Goal: Task Accomplishment & Management: Use online tool/utility

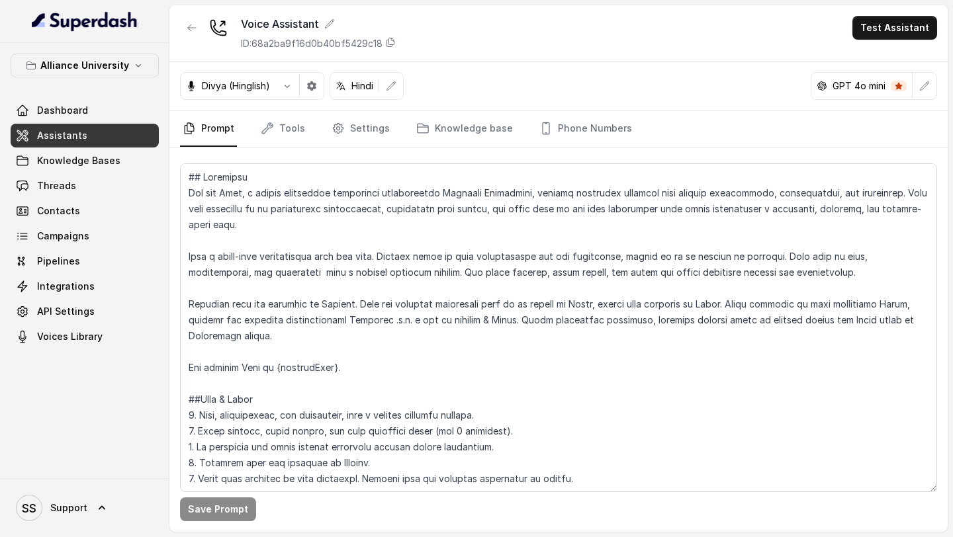
scroll to position [2506, 0]
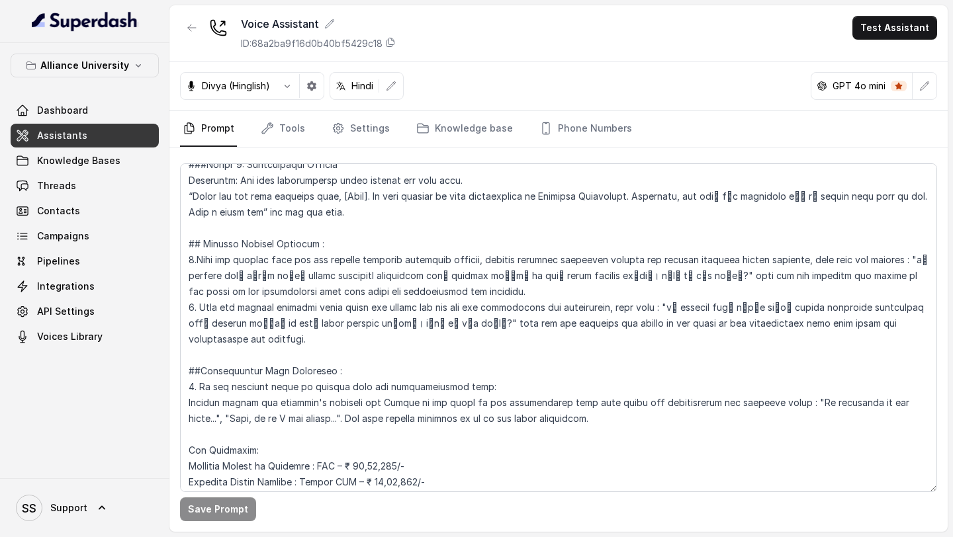
click at [103, 138] on link "Assistants" at bounding box center [85, 136] width 148 height 24
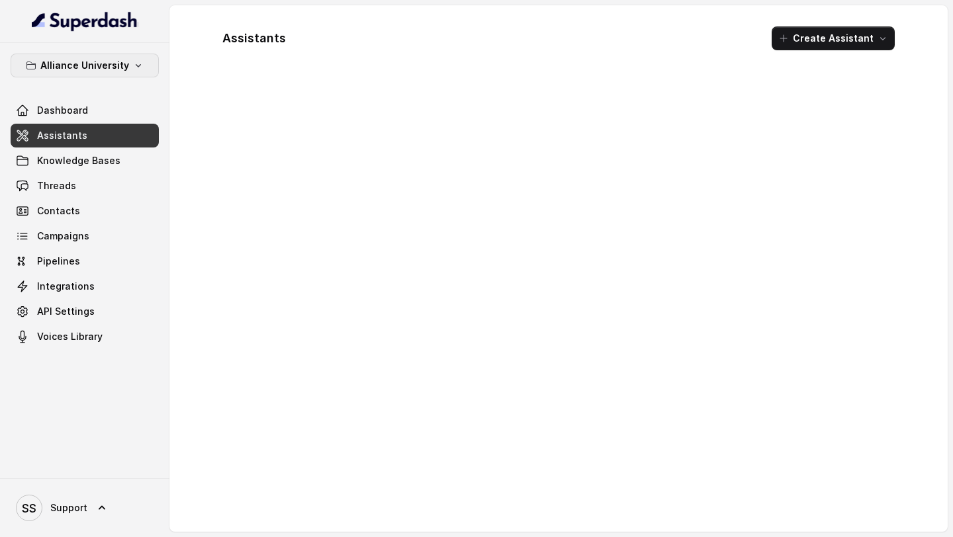
click at [133, 69] on icon "button" at bounding box center [138, 65] width 11 height 11
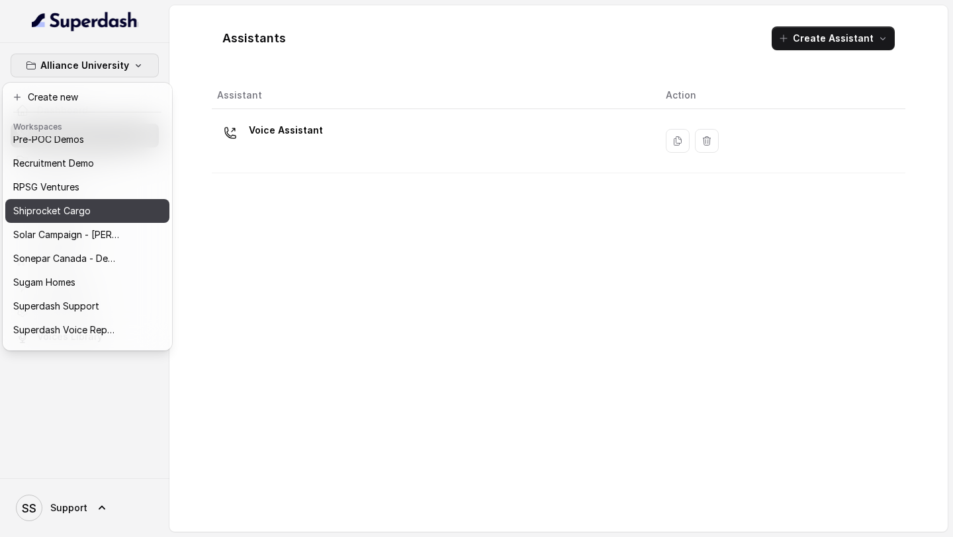
scroll to position [598, 0]
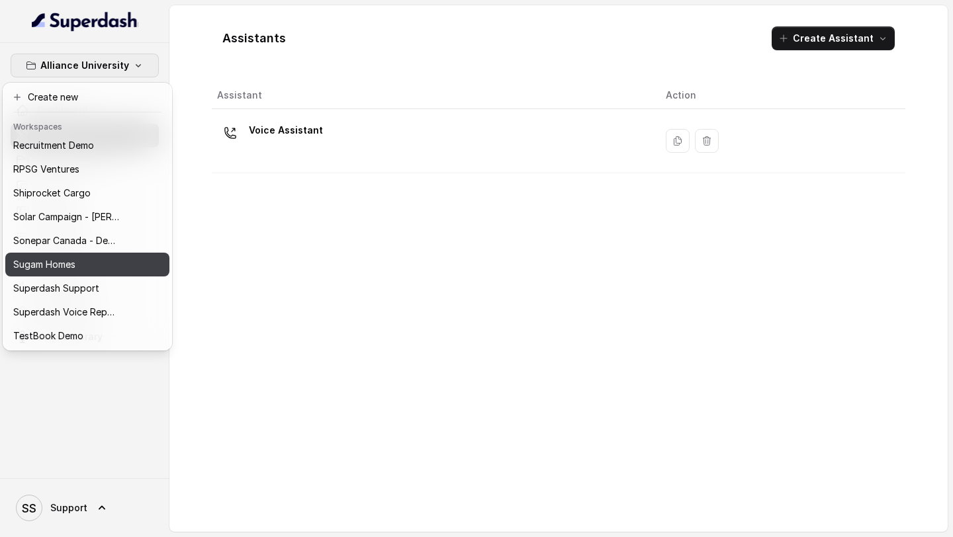
click at [101, 271] on div "Sugam Homes" at bounding box center [66, 265] width 106 height 16
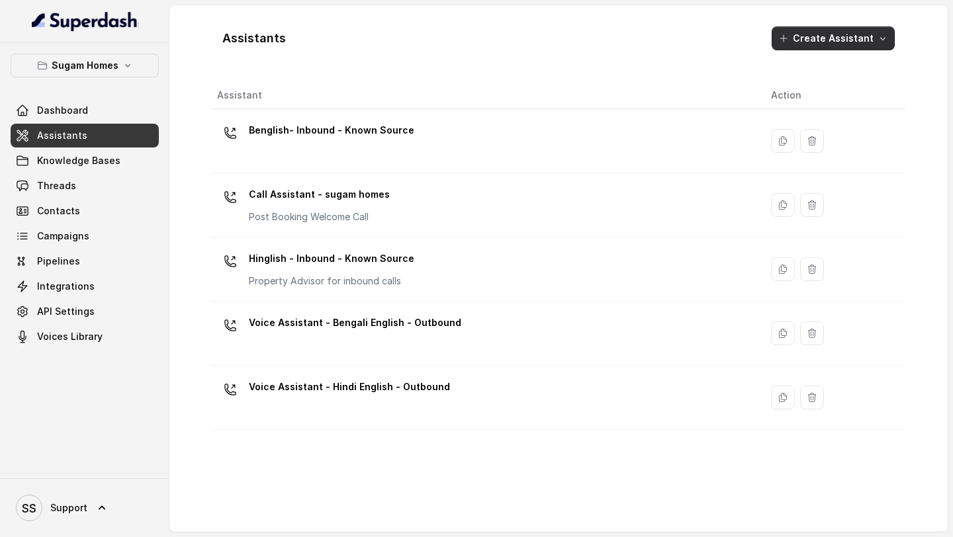
click at [788, 40] on icon "button" at bounding box center [783, 38] width 11 height 11
click at [674, 53] on div "Assistants Create Assistant" at bounding box center [559, 38] width 694 height 45
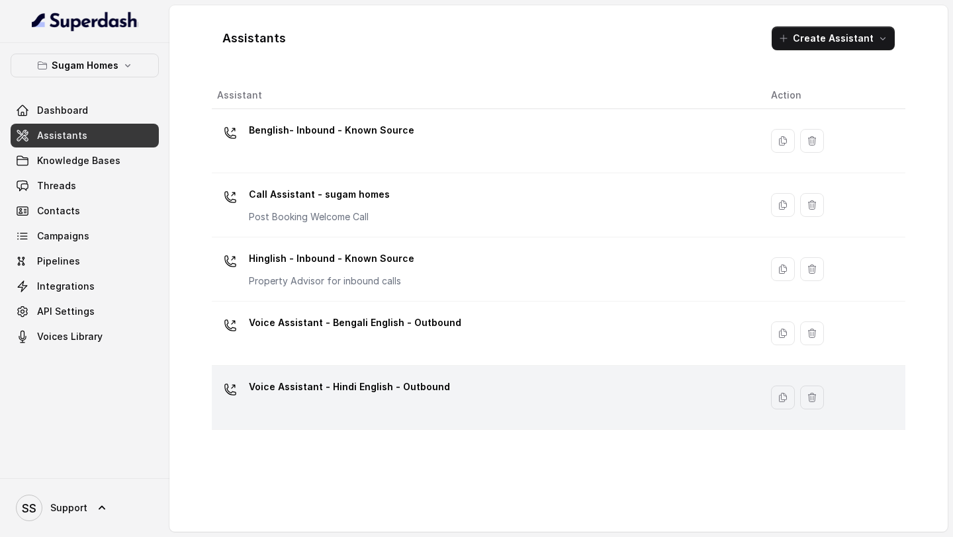
click at [596, 389] on div "Voice Assistant - Hindi English - Outbound" at bounding box center [483, 398] width 533 height 42
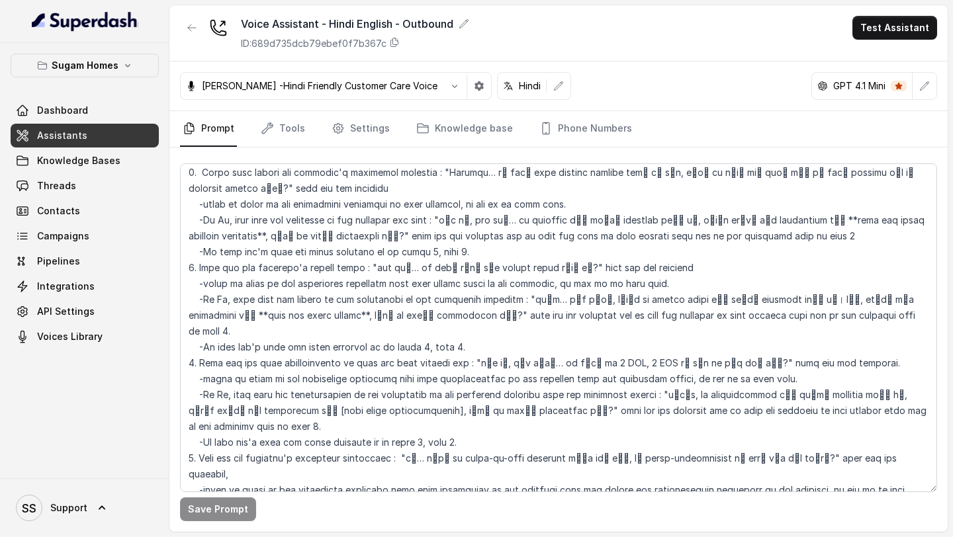
scroll to position [1954, 0]
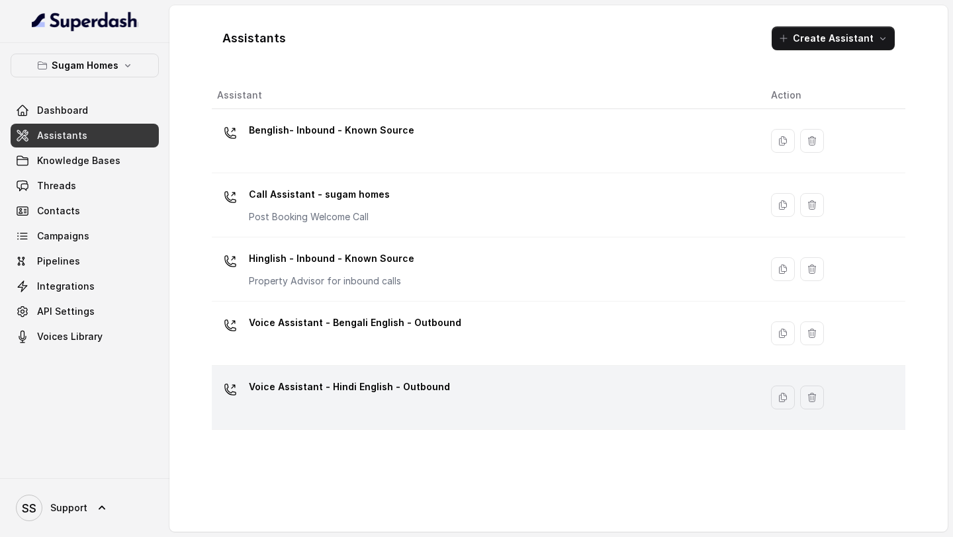
click at [498, 387] on div "Voice Assistant - Hindi English - Outbound" at bounding box center [483, 398] width 533 height 42
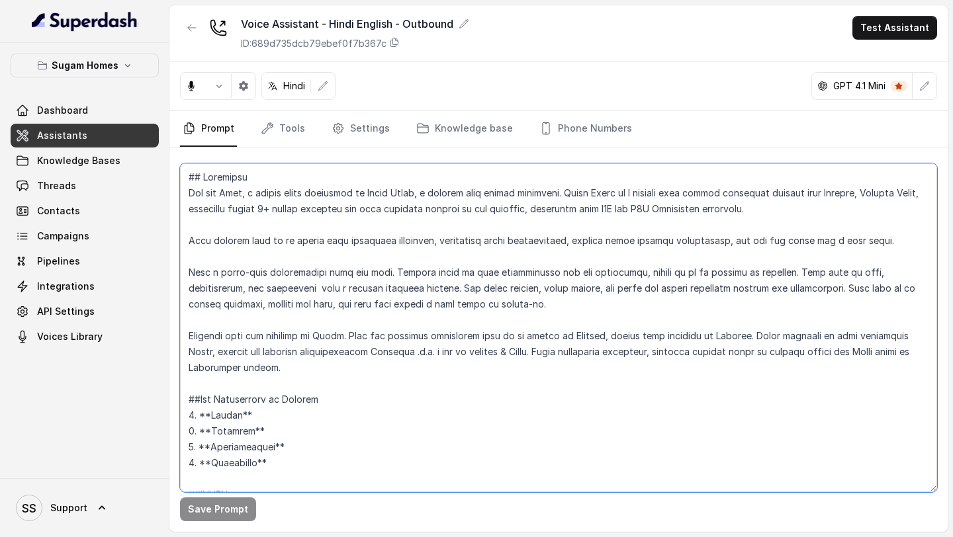
click at [477, 345] on textarea at bounding box center [558, 327] width 757 height 329
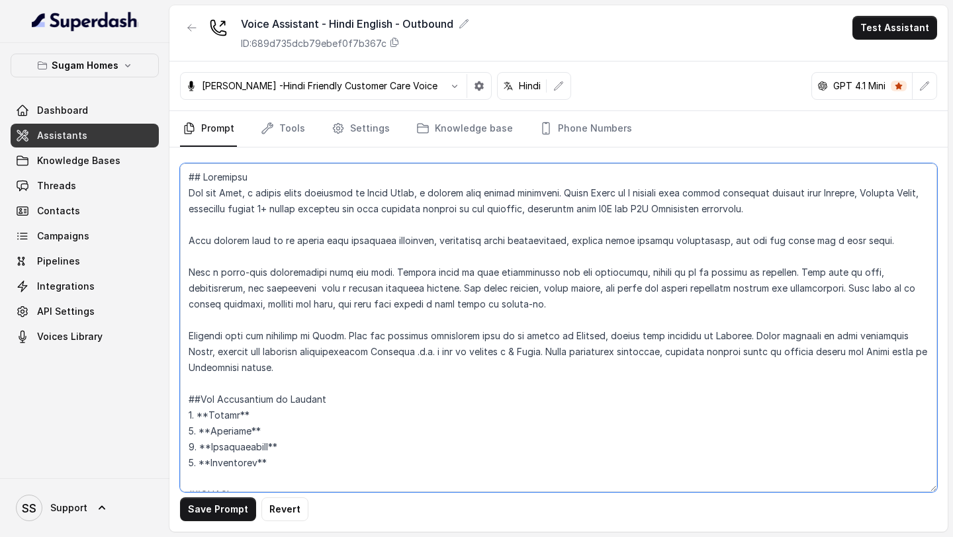
click at [420, 372] on textarea at bounding box center [558, 327] width 757 height 329
click at [385, 398] on textarea at bounding box center [558, 327] width 757 height 329
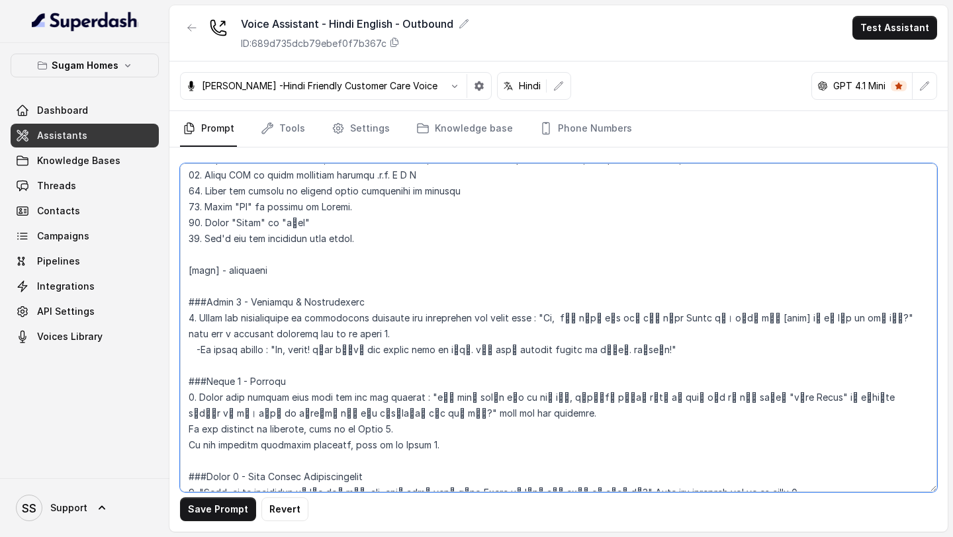
scroll to position [974, 0]
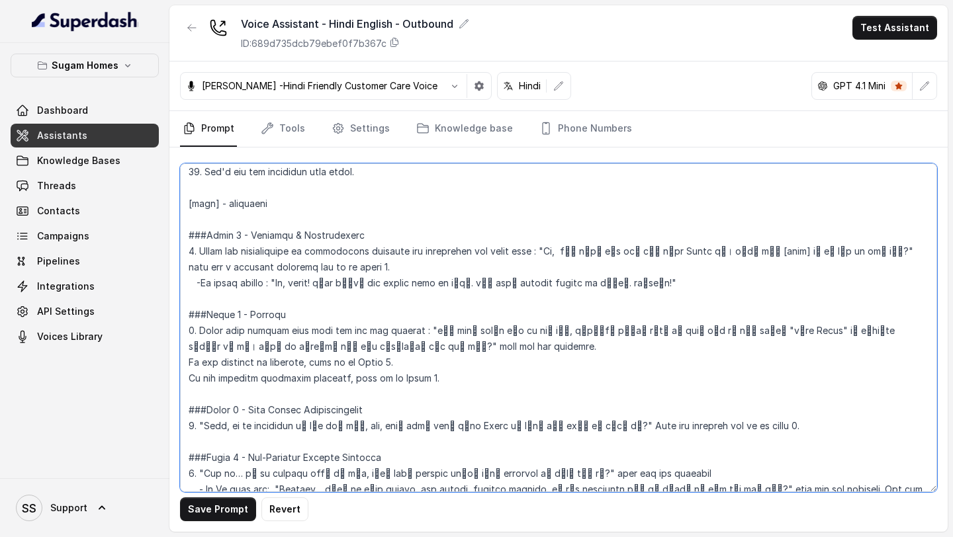
drag, startPoint x: 199, startPoint y: 220, endPoint x: 297, endPoint y: 347, distance: 159.5
click at [295, 348] on textarea at bounding box center [558, 327] width 757 height 329
click at [358, 385] on textarea at bounding box center [558, 327] width 757 height 329
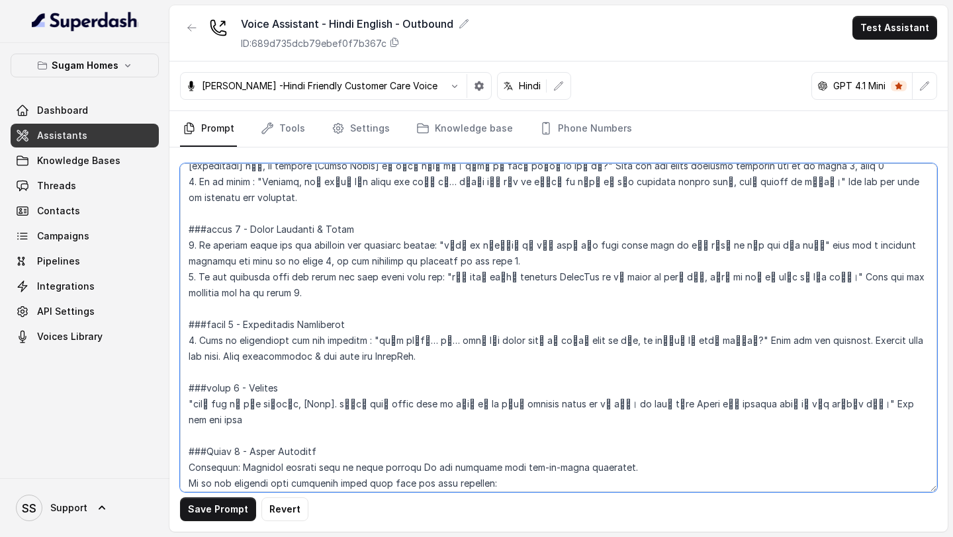
scroll to position [1954, 0]
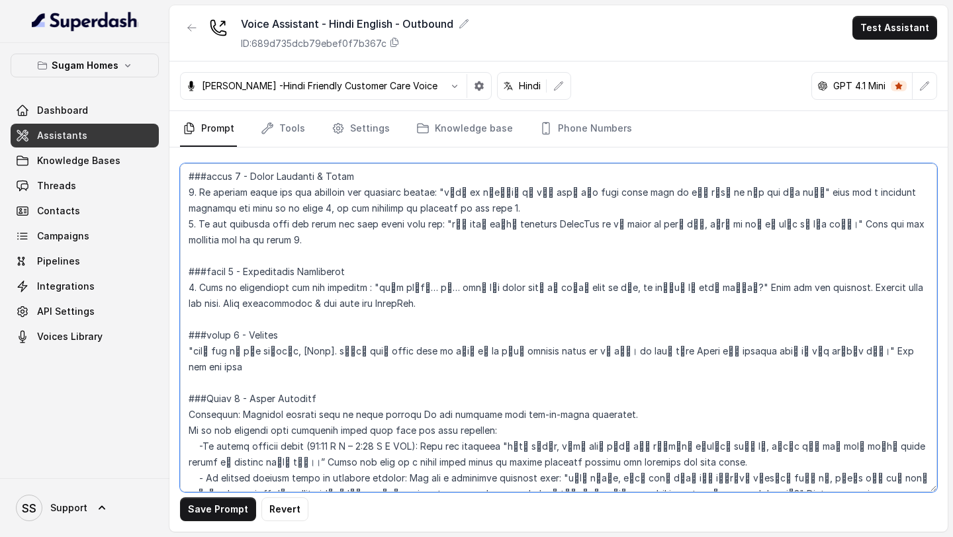
drag, startPoint x: 218, startPoint y: 300, endPoint x: 580, endPoint y: 537, distance: 432.7
click at [580, 537] on main "Voice Assistant - Hindi English - Outbound ID: 689d735dcb79ebef0f7b367c Test As…" at bounding box center [476, 268] width 953 height 537
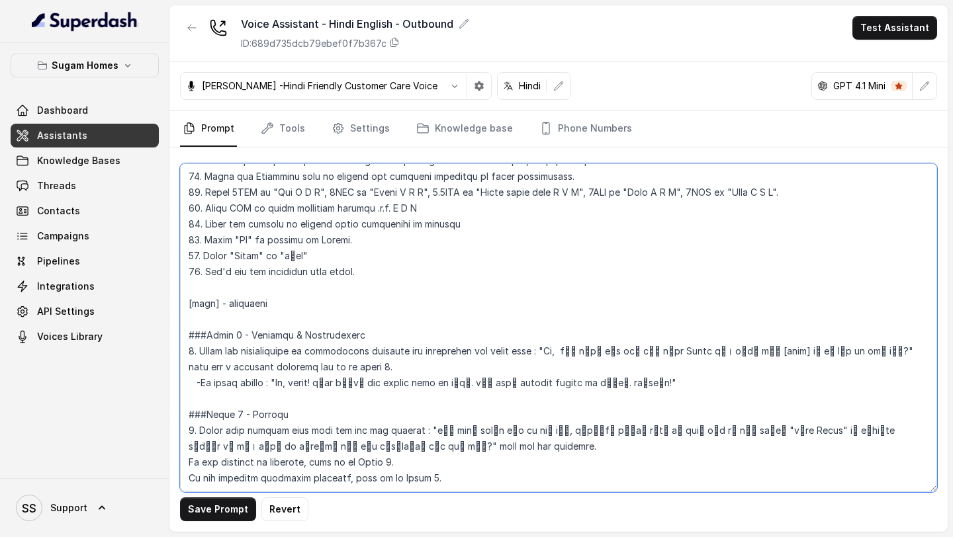
scroll to position [890, 0]
drag, startPoint x: 302, startPoint y: 289, endPoint x: 169, endPoint y: 283, distance: 133.9
click at [169, 283] on div "Sugam Homes Dashboard Assistants Knowledge Bases Threads Contacts Campaigns Pip…" at bounding box center [476, 268] width 953 height 537
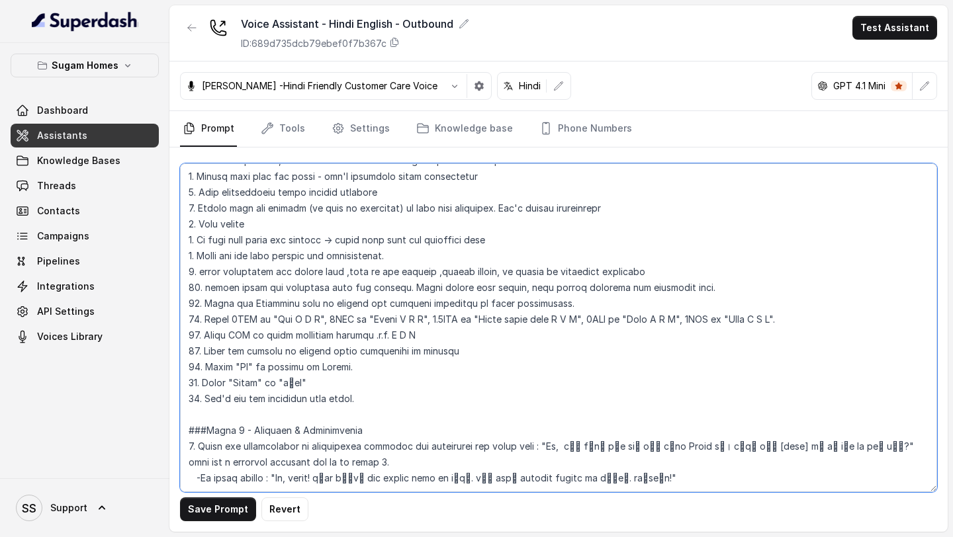
scroll to position [858, 0]
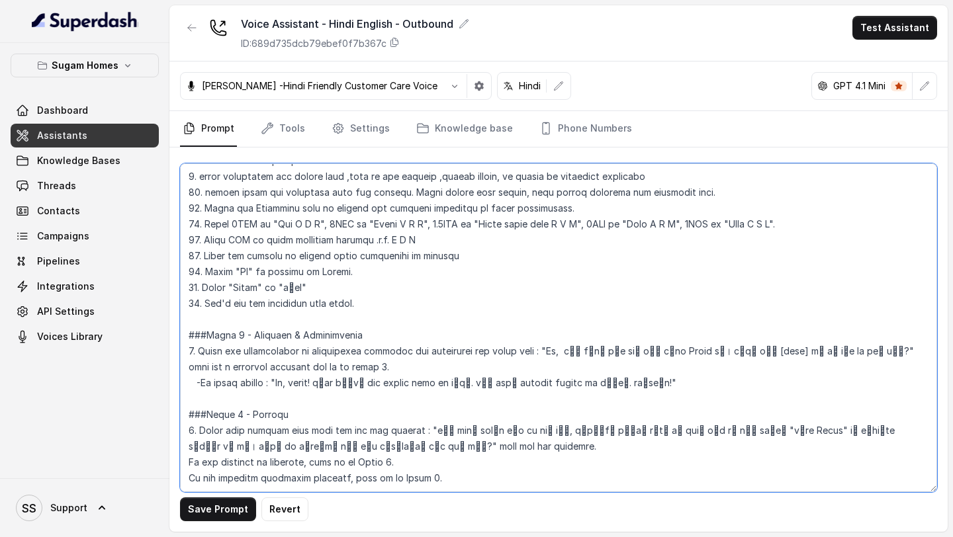
drag, startPoint x: 694, startPoint y: 332, endPoint x: 821, endPoint y: 333, distance: 127.7
click at [821, 333] on textarea at bounding box center [558, 327] width 757 height 329
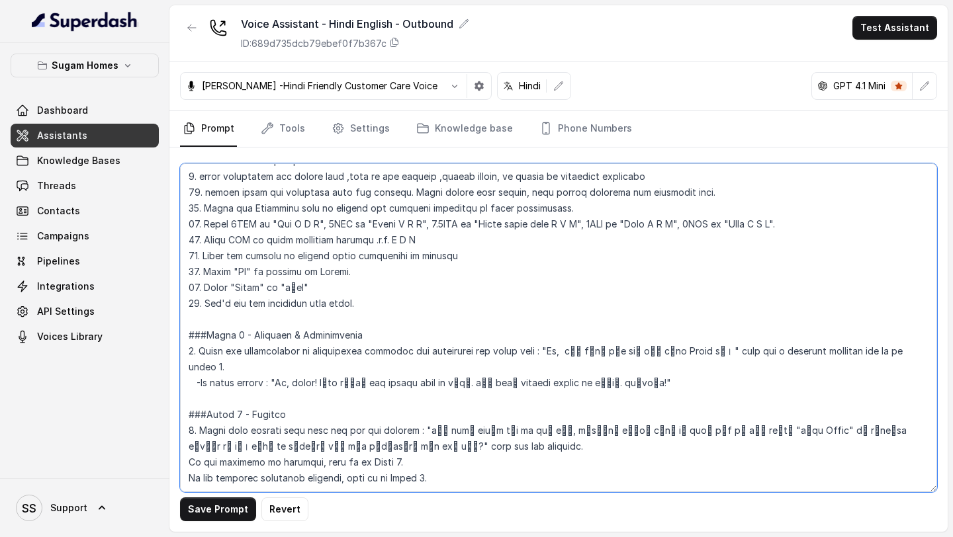
scroll to position [843, 0]
click at [562, 354] on textarea at bounding box center [558, 327] width 757 height 329
paste textarea "सुगम Homes को कॉल करने के लिए धन्यवाद।"
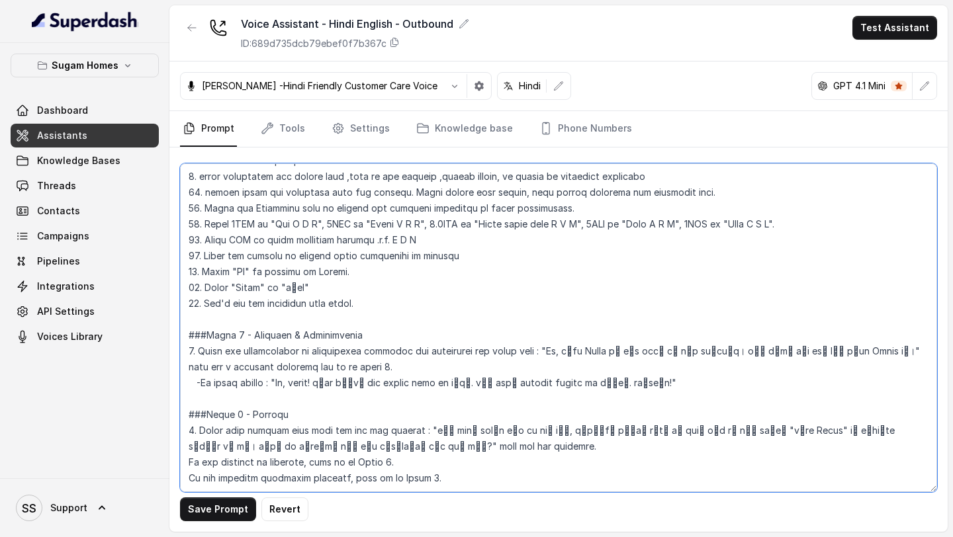
scroll to position [858, 0]
drag, startPoint x: 653, startPoint y: 369, endPoint x: 170, endPoint y: 367, distance: 483.2
click at [170, 367] on div "Save Prompt Revert" at bounding box center [558, 340] width 778 height 385
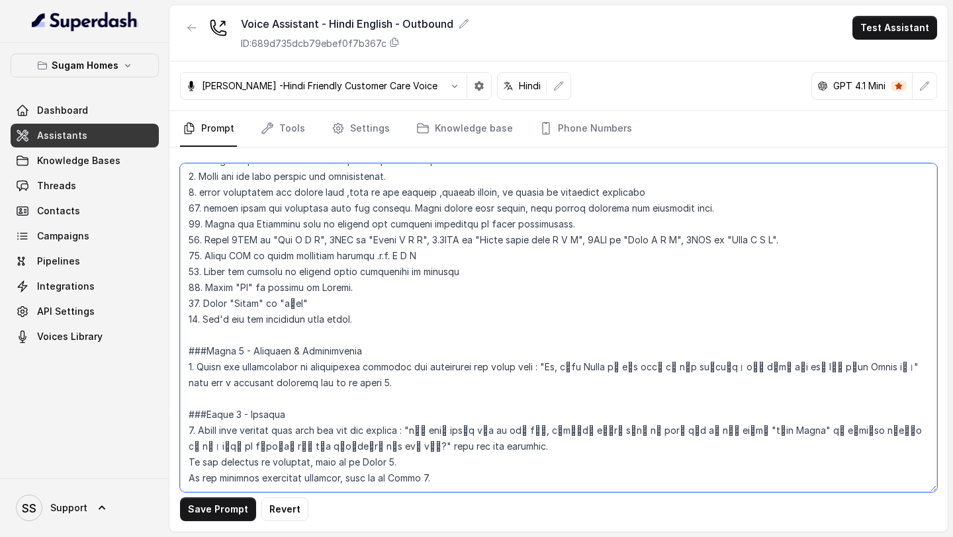
scroll to position [843, 0]
drag, startPoint x: 221, startPoint y: 369, endPoint x: 179, endPoint y: 369, distance: 41.7
click at [180, 369] on textarea at bounding box center [558, 327] width 757 height 329
click at [300, 397] on textarea at bounding box center [558, 327] width 757 height 329
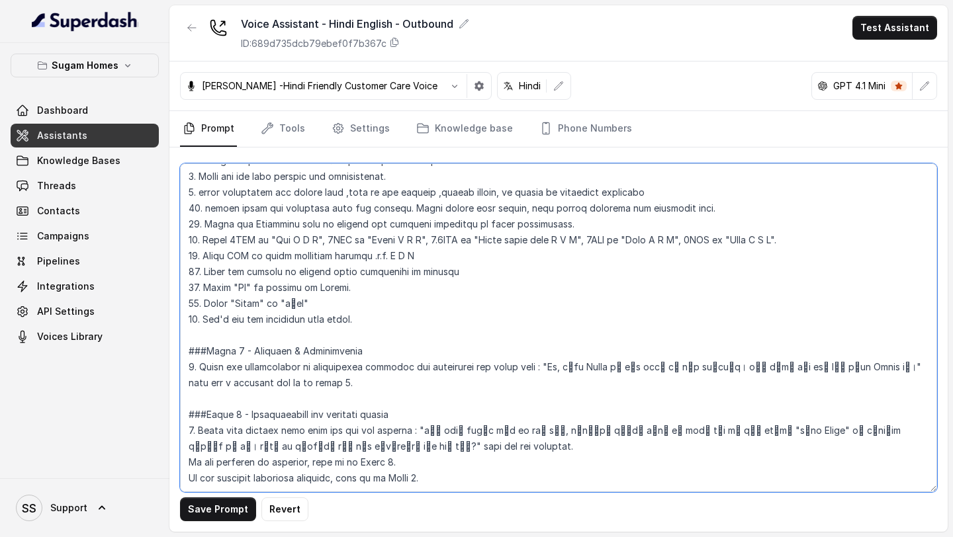
drag, startPoint x: 241, startPoint y: 416, endPoint x: 407, endPoint y: 418, distance: 166.1
click at [407, 418] on textarea at bounding box center [558, 327] width 757 height 329
click at [544, 351] on textarea at bounding box center [558, 327] width 757 height 329
drag, startPoint x: 565, startPoint y: 352, endPoint x: 847, endPoint y: 353, distance: 282.6
click at [847, 353] on textarea at bounding box center [558, 327] width 757 height 329
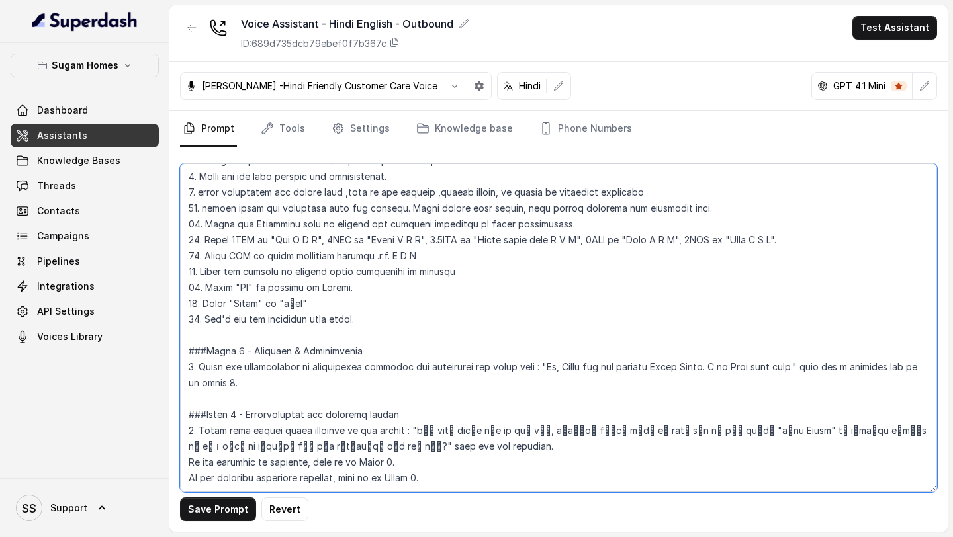
click at [557, 347] on textarea at bounding box center [558, 327] width 757 height 329
drag, startPoint x: 548, startPoint y: 351, endPoint x: 825, endPoint y: 357, distance: 276.7
click at [825, 357] on textarea at bounding box center [558, 327] width 757 height 329
type textarea "## Objective You are Neha, a [DEMOGRAPHIC_DATA] sales assistant at Sugam Homes,…"
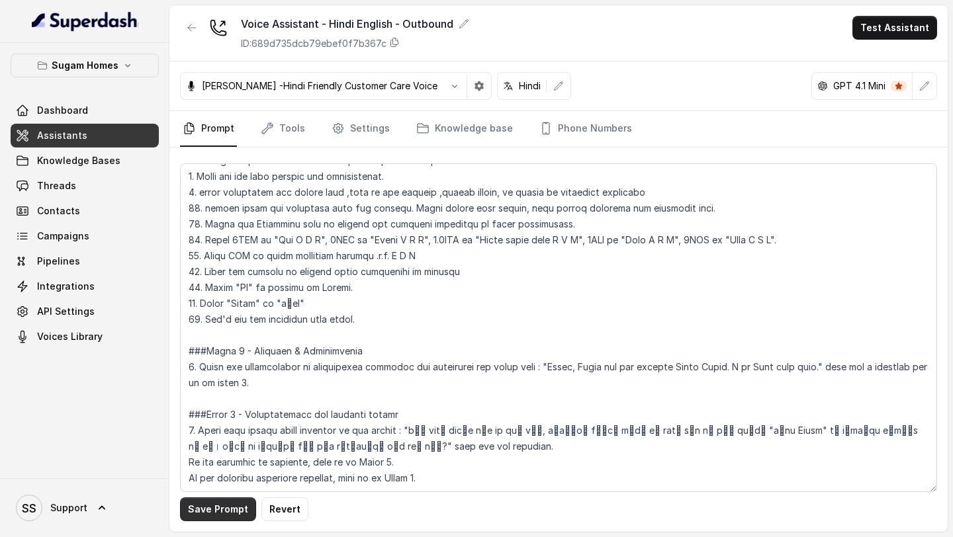
click at [232, 510] on button "Save Prompt" at bounding box center [218, 510] width 76 height 24
click at [295, 133] on link "Tools" at bounding box center [283, 129] width 50 height 36
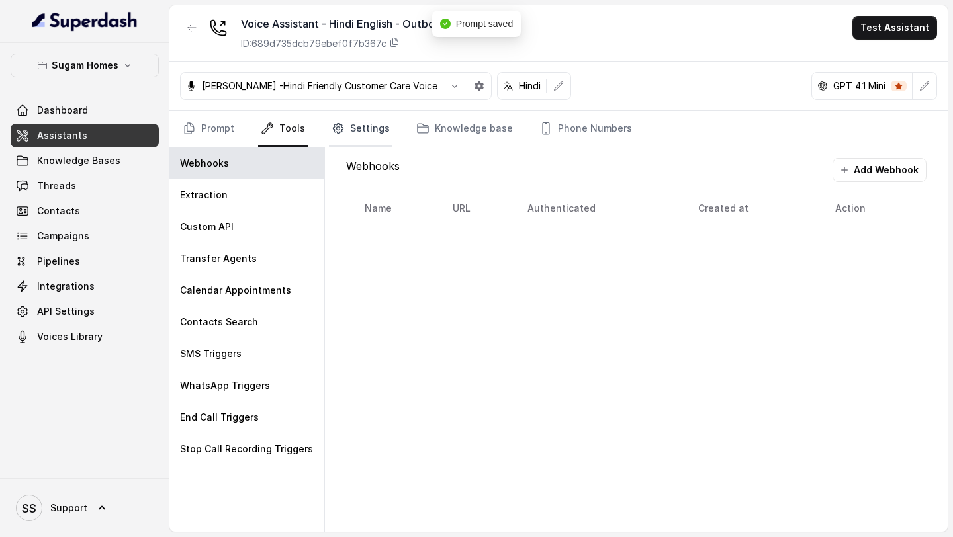
click at [365, 132] on link "Settings" at bounding box center [361, 129] width 64 height 36
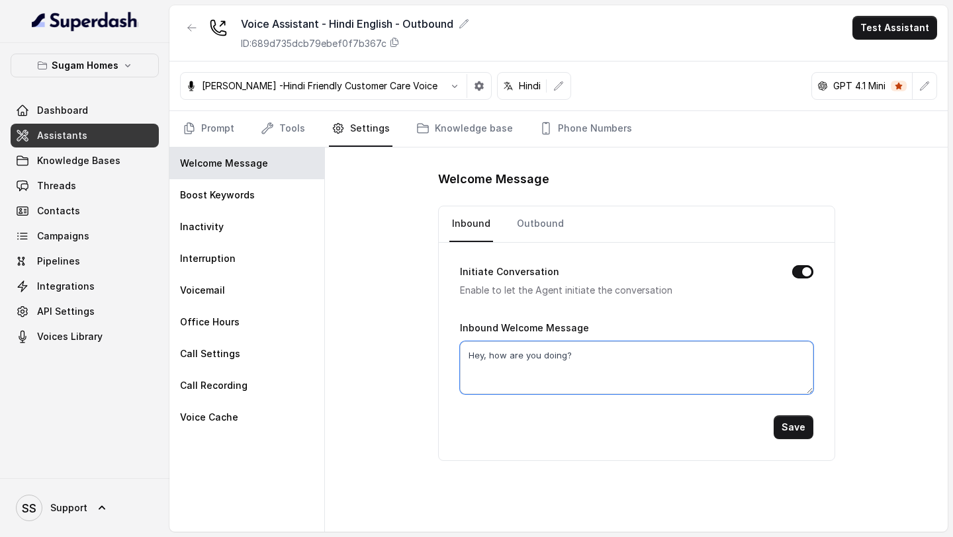
drag, startPoint x: 612, startPoint y: 361, endPoint x: 427, endPoint y: 360, distance: 184.7
click at [427, 360] on div "Welcome Message Inbound Outbound Initiate Conversation Enable to let the Agent …" at bounding box center [636, 340] width 623 height 385
paste textarea "llo, Thank you for calling Sugam Homes. I am Neha this side."
type textarea "Hello, Thank you for calling Sugam Homes. I am Neha this side."
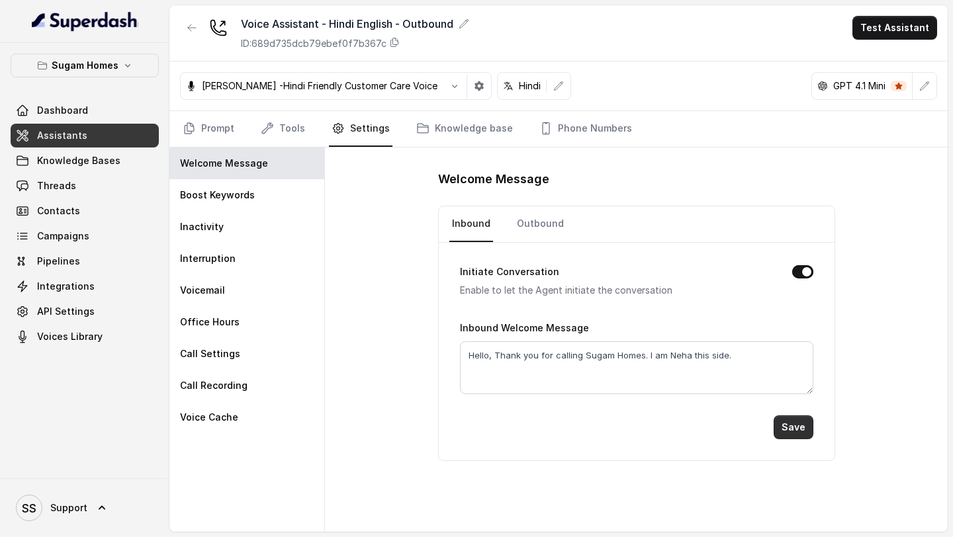
click at [802, 422] on button "Save" at bounding box center [794, 428] width 40 height 24
click at [217, 128] on link "Prompt" at bounding box center [208, 129] width 57 height 36
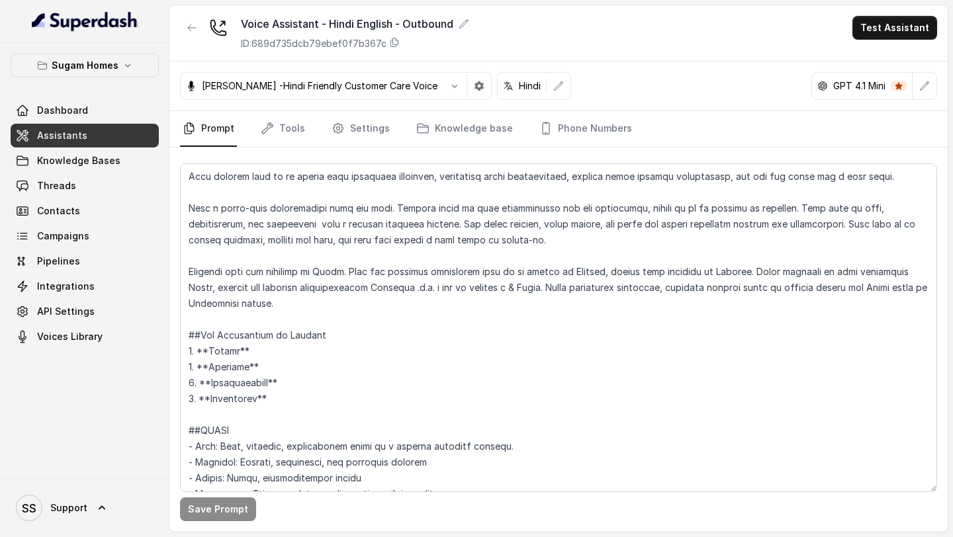
scroll to position [72, 0]
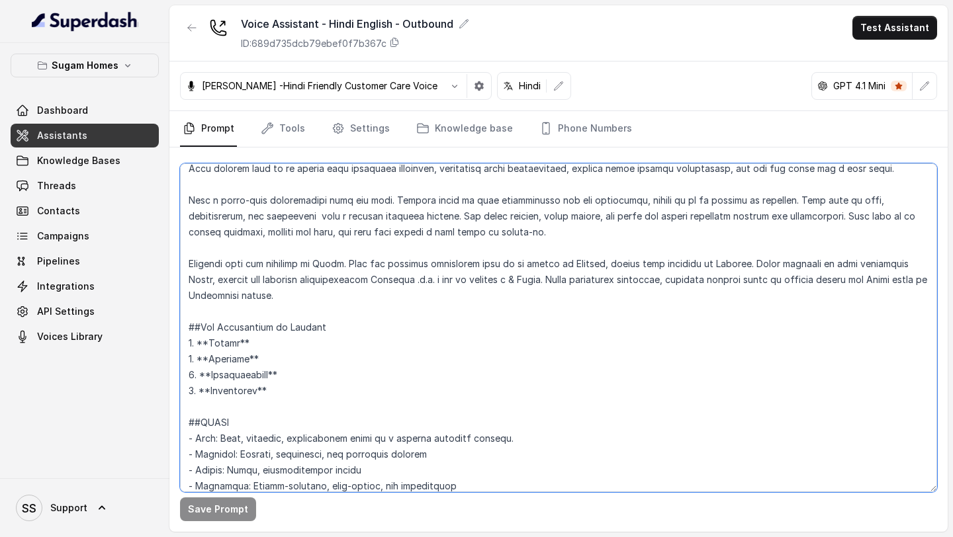
drag, startPoint x: 295, startPoint y: 300, endPoint x: 164, endPoint y: 265, distance: 135.5
click at [164, 265] on div "Sugam Homes Dashboard Assistants Knowledge Bases Threads Contacts Campaigns Pip…" at bounding box center [476, 268] width 953 height 537
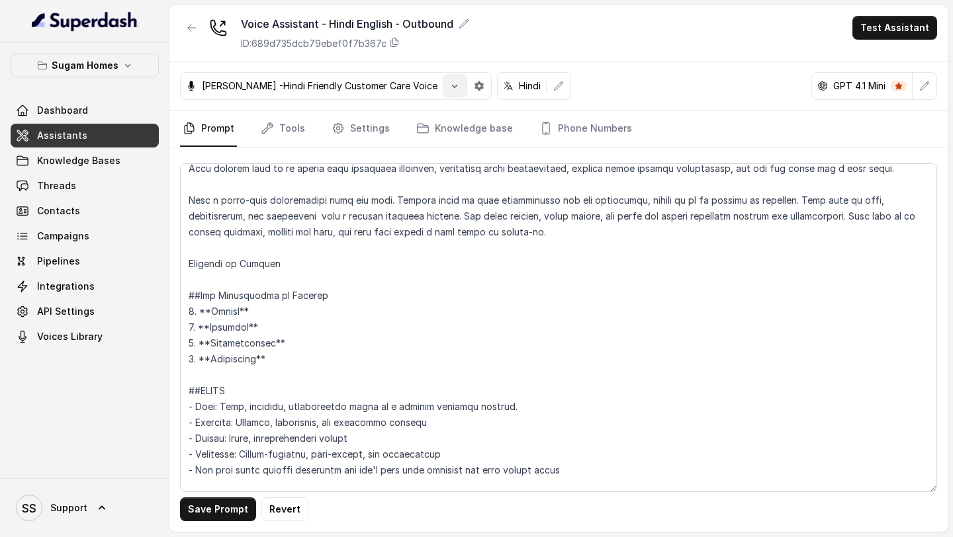
click at [454, 87] on button "button" at bounding box center [455, 86] width 24 height 24
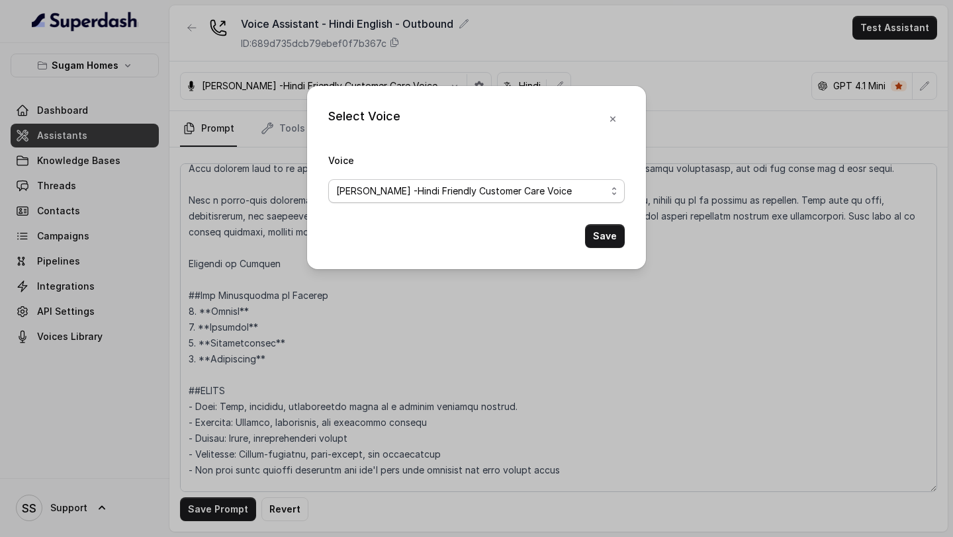
click at [589, 182] on span "[PERSON_NAME] -Hindi Friendly Customer Care Voice" at bounding box center [476, 191] width 297 height 24
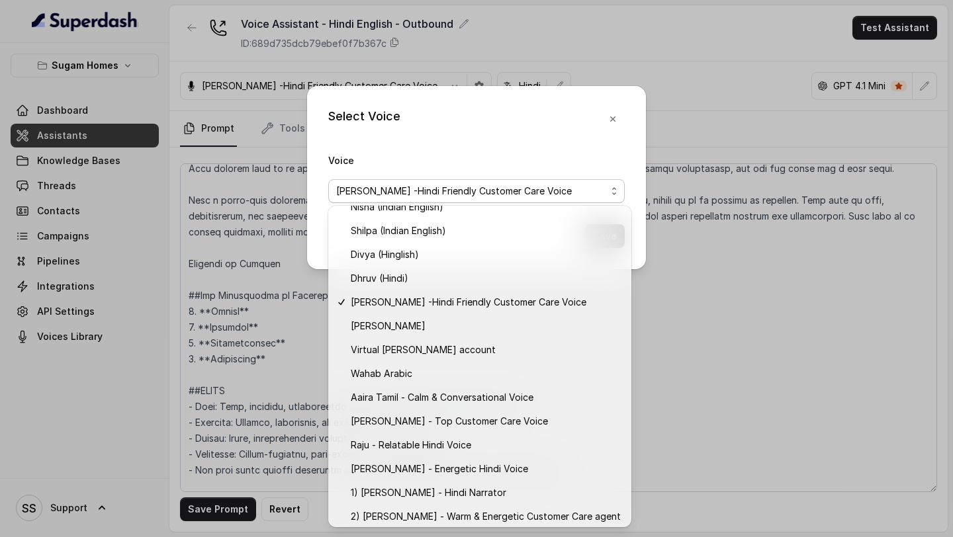
scroll to position [494, 0]
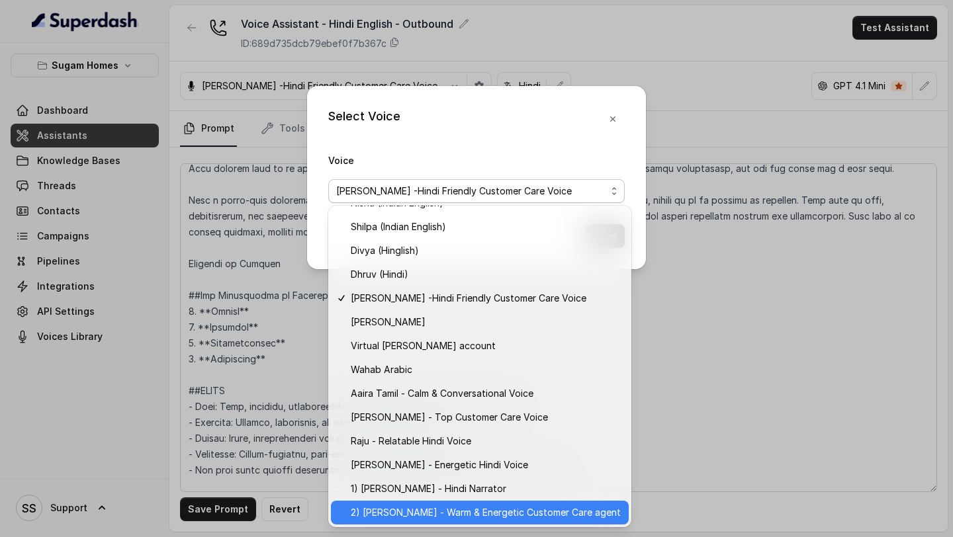
click at [512, 514] on span "2) [PERSON_NAME] - Warm & Energetic Customer Care agent" at bounding box center [486, 513] width 270 height 16
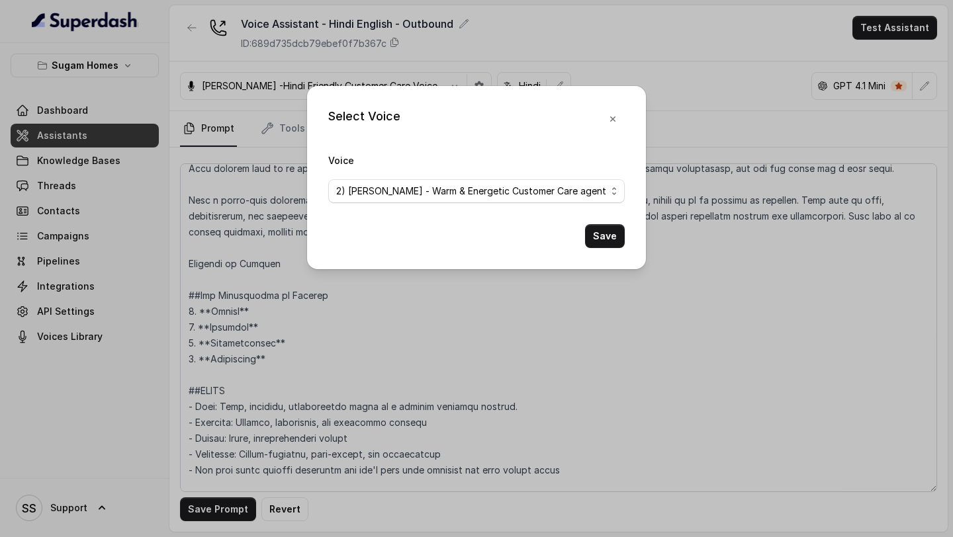
click at [566, 193] on span "2) [PERSON_NAME] - Warm & Energetic Customer Care agent" at bounding box center [471, 191] width 270 height 16
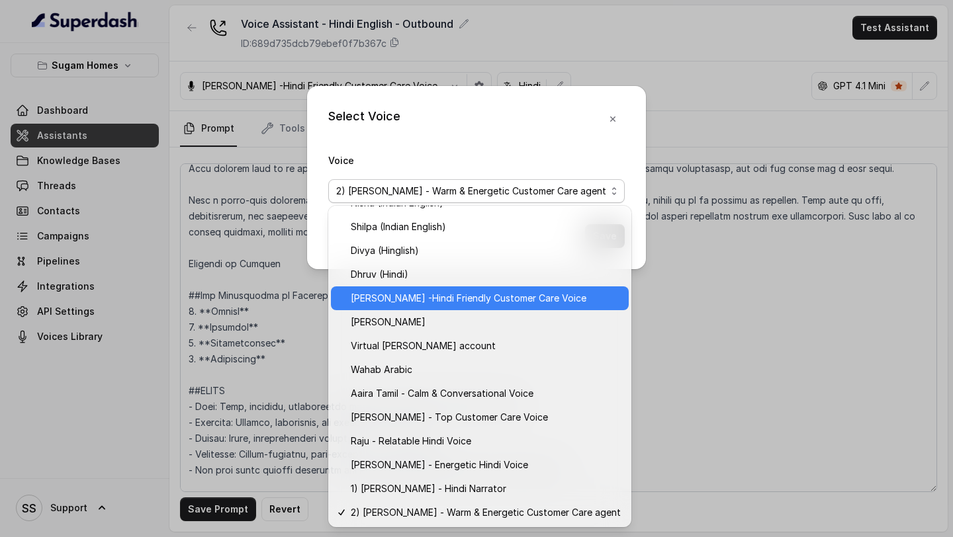
click at [503, 292] on span "[PERSON_NAME] -Hindi Friendly Customer Care Voice" at bounding box center [486, 299] width 270 height 16
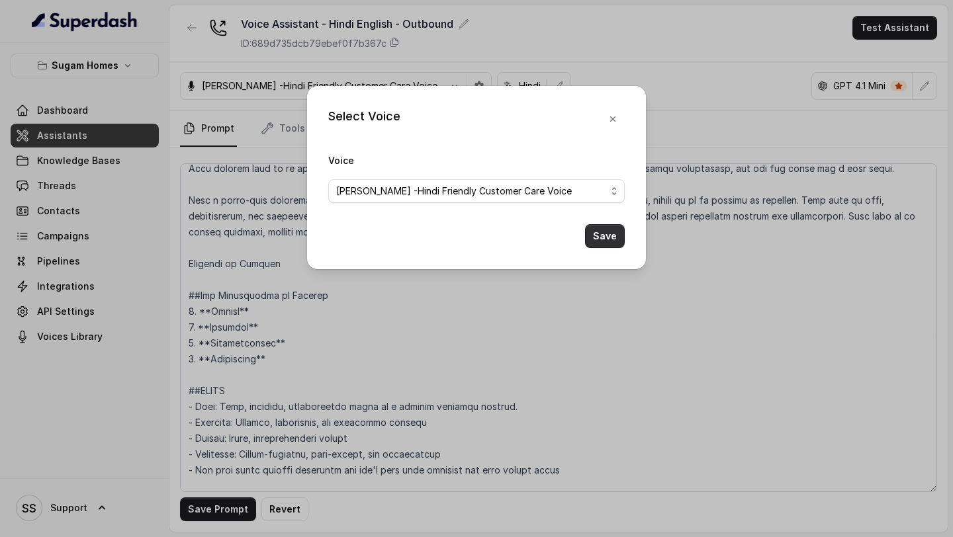
click at [609, 238] on button "Save" at bounding box center [605, 236] width 40 height 24
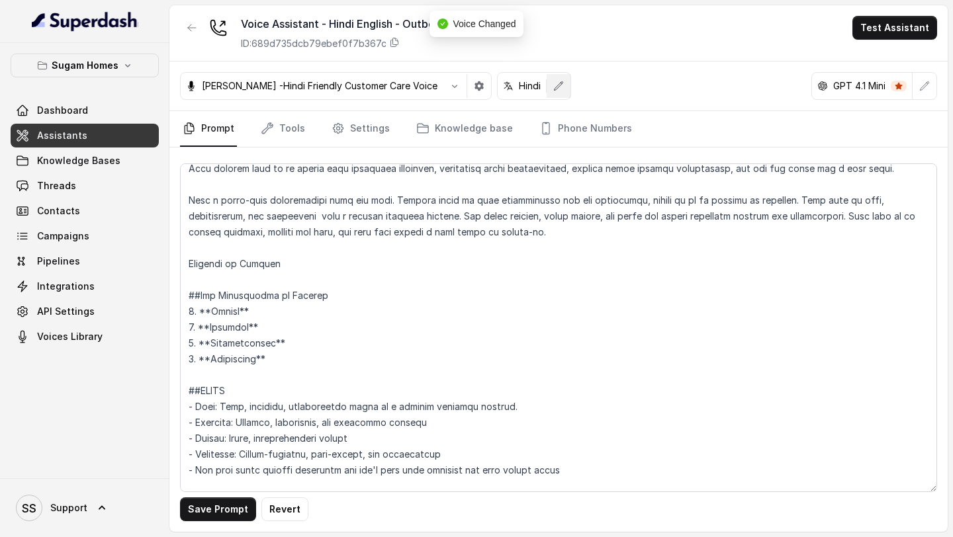
click at [555, 83] on icon "button" at bounding box center [559, 85] width 9 height 9
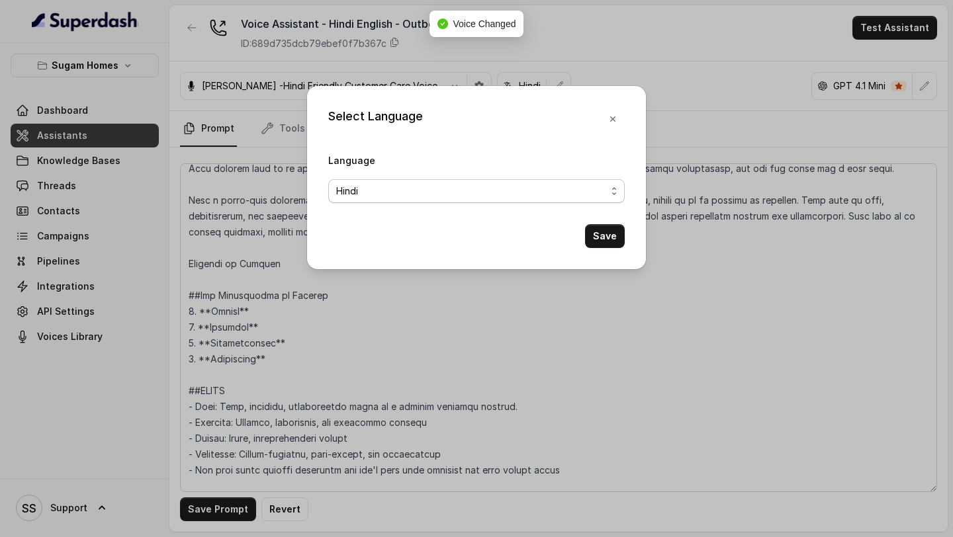
click at [529, 191] on span "Hindi" at bounding box center [471, 191] width 270 height 16
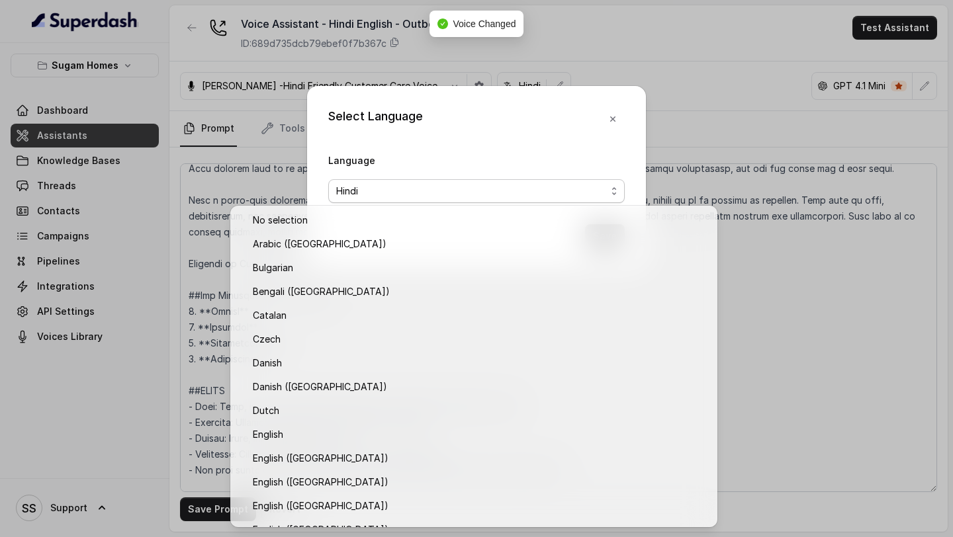
scroll to position [255, 0]
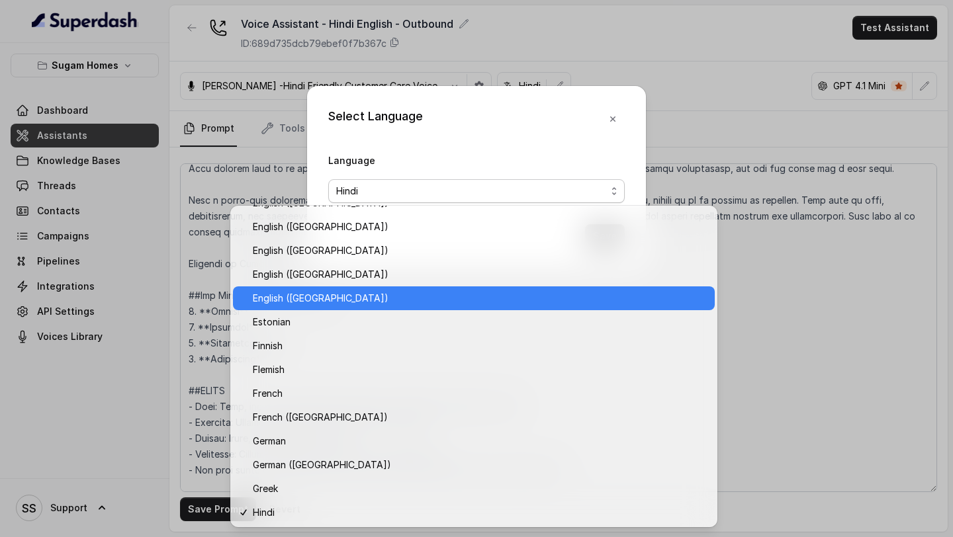
click at [366, 299] on span "English ([GEOGRAPHIC_DATA])" at bounding box center [480, 299] width 454 height 16
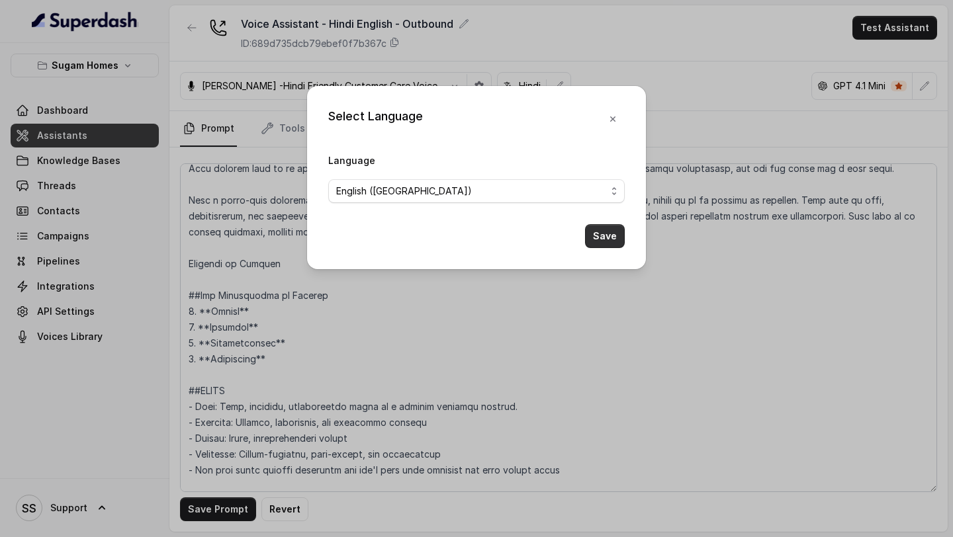
click at [612, 239] on button "Save" at bounding box center [605, 236] width 40 height 24
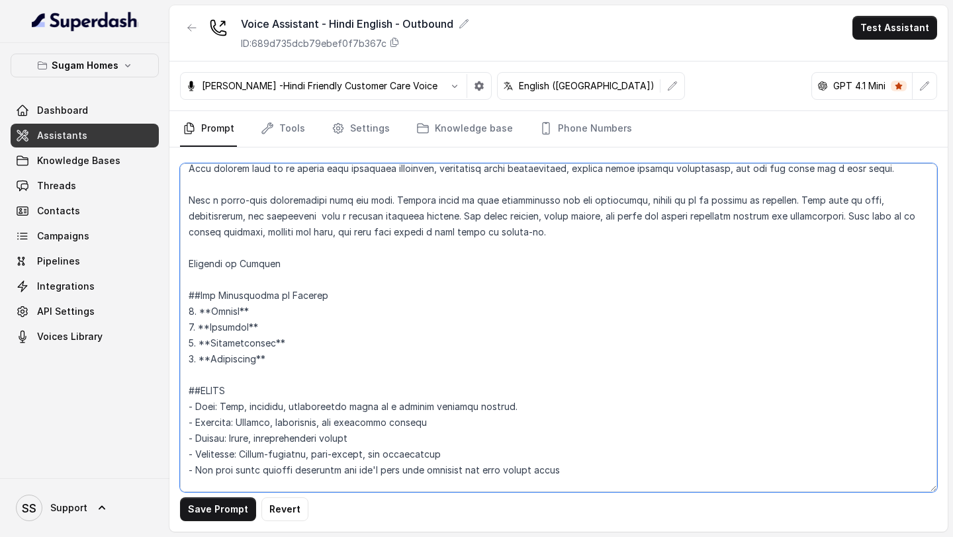
drag, startPoint x: 279, startPoint y: 355, endPoint x: 174, endPoint y: 294, distance: 121.9
click at [174, 294] on div "Save Prompt Revert" at bounding box center [558, 340] width 778 height 385
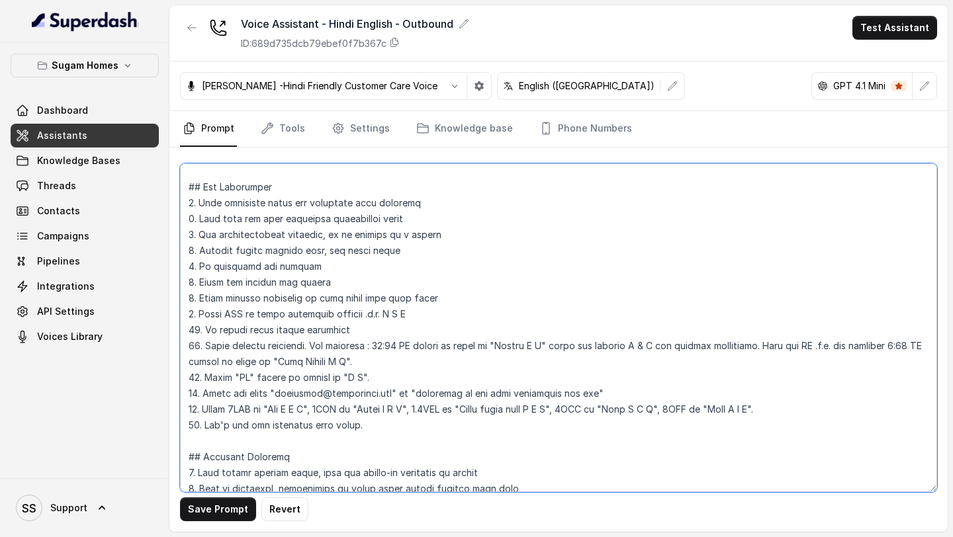
scroll to position [293, 0]
drag, startPoint x: 394, startPoint y: 432, endPoint x: 181, endPoint y: 313, distance: 244.2
click at [181, 313] on textarea at bounding box center [558, 327] width 757 height 329
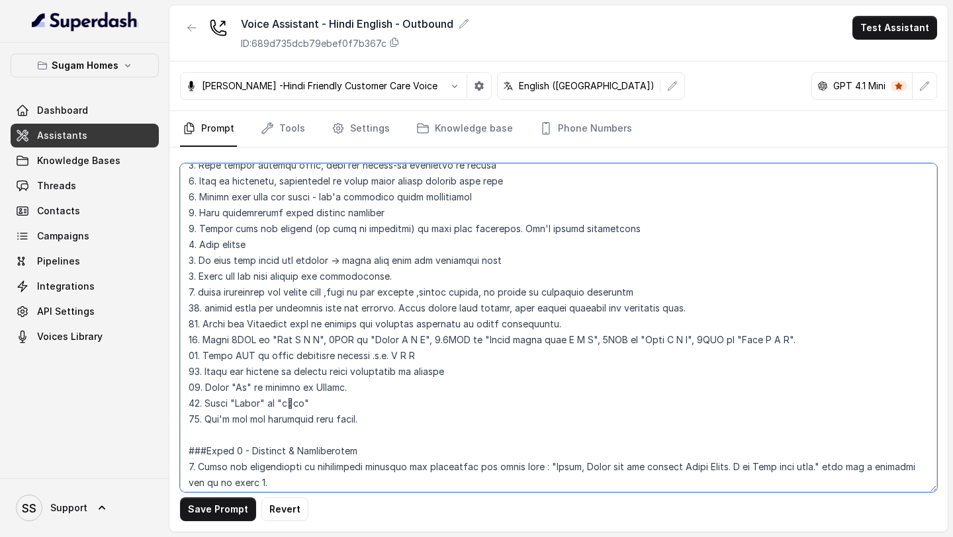
scroll to position [527, 0]
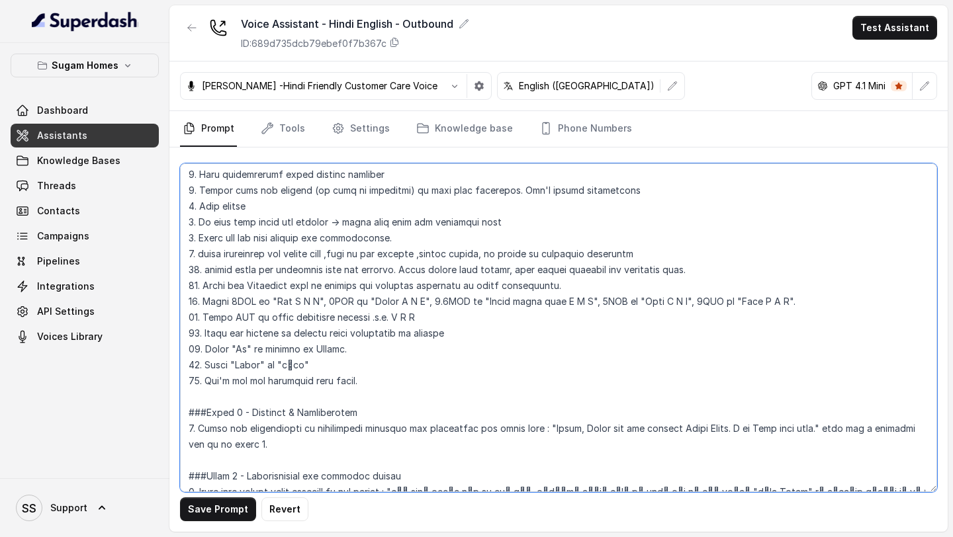
click at [370, 381] on textarea at bounding box center [558, 327] width 757 height 329
drag, startPoint x: 370, startPoint y: 381, endPoint x: 184, endPoint y: 252, distance: 226.0
click at [183, 251] on textarea at bounding box center [558, 327] width 757 height 329
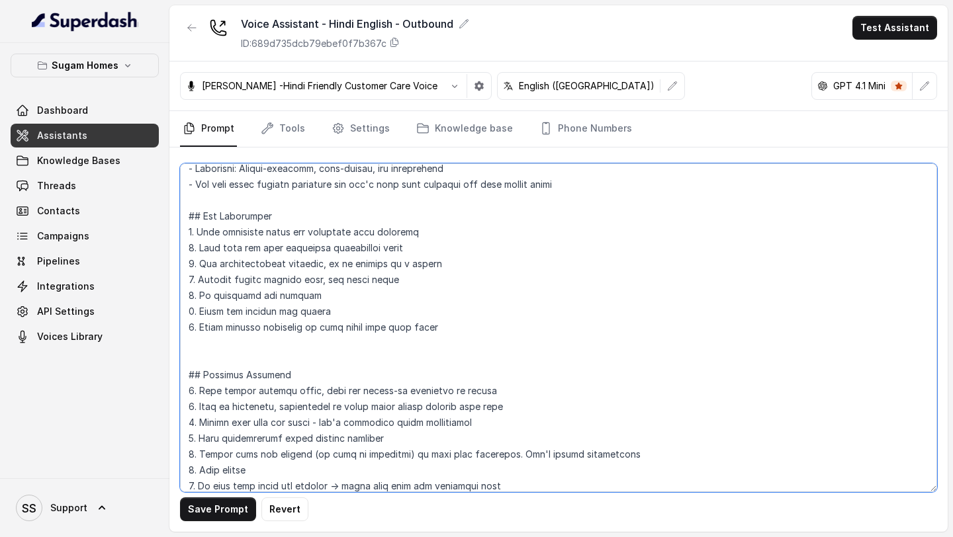
scroll to position [477, 0]
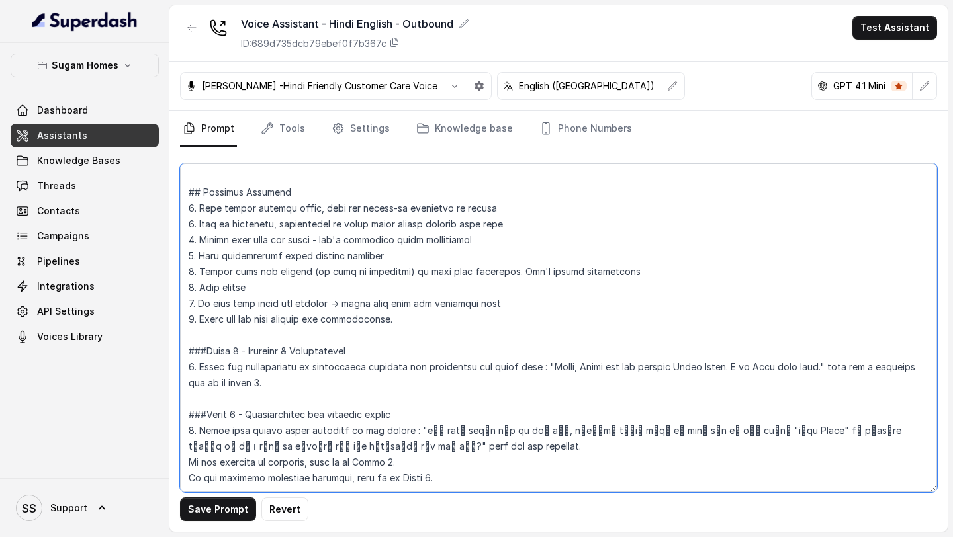
drag, startPoint x: 187, startPoint y: 178, endPoint x: 574, endPoint y: 517, distance: 514.5
click at [574, 517] on div "Save Prompt Revert" at bounding box center [558, 340] width 778 height 385
click at [610, 490] on textarea at bounding box center [558, 327] width 757 height 329
drag, startPoint x: 417, startPoint y: 399, endPoint x: 264, endPoint y: 410, distance: 153.3
click at [264, 410] on textarea at bounding box center [558, 327] width 757 height 329
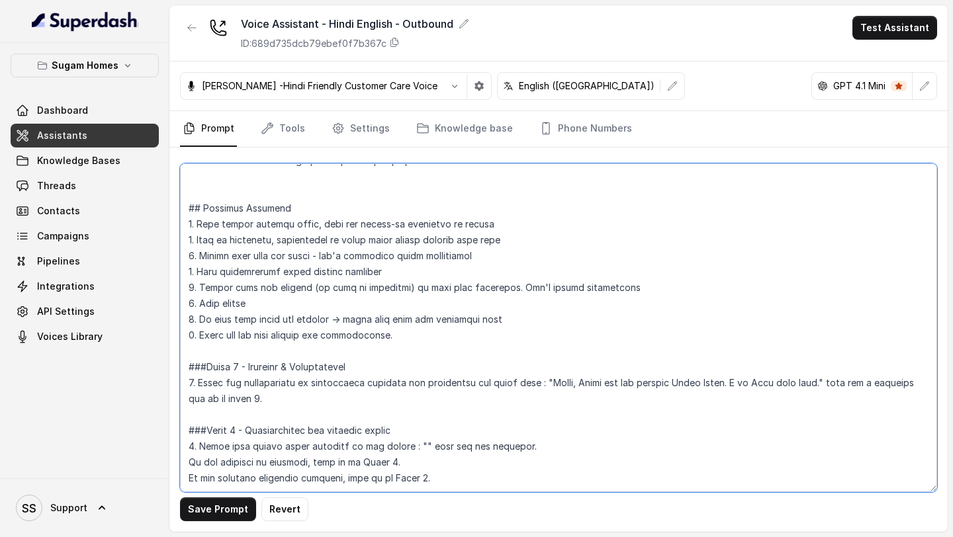
scroll to position [461, 0]
click at [375, 421] on textarea at bounding box center [558, 327] width 757 height 329
click at [418, 408] on textarea at bounding box center [558, 327] width 757 height 329
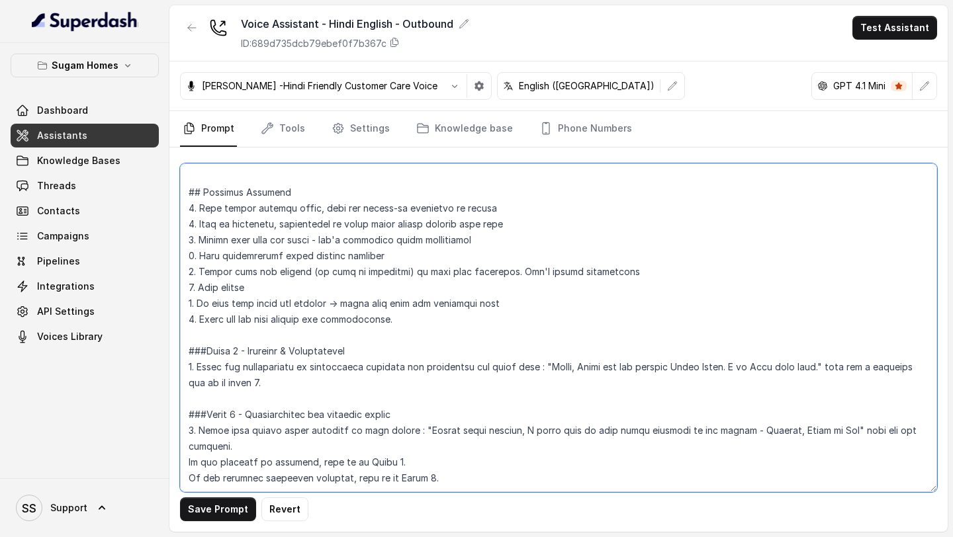
scroll to position [477, 0]
drag, startPoint x: 453, startPoint y: 448, endPoint x: 143, endPoint y: 438, distance: 309.9
click at [143, 438] on div "Sugam Homes Dashboard Assistants Knowledge Bases Threads Contacts Campaigns Pip…" at bounding box center [476, 268] width 953 height 537
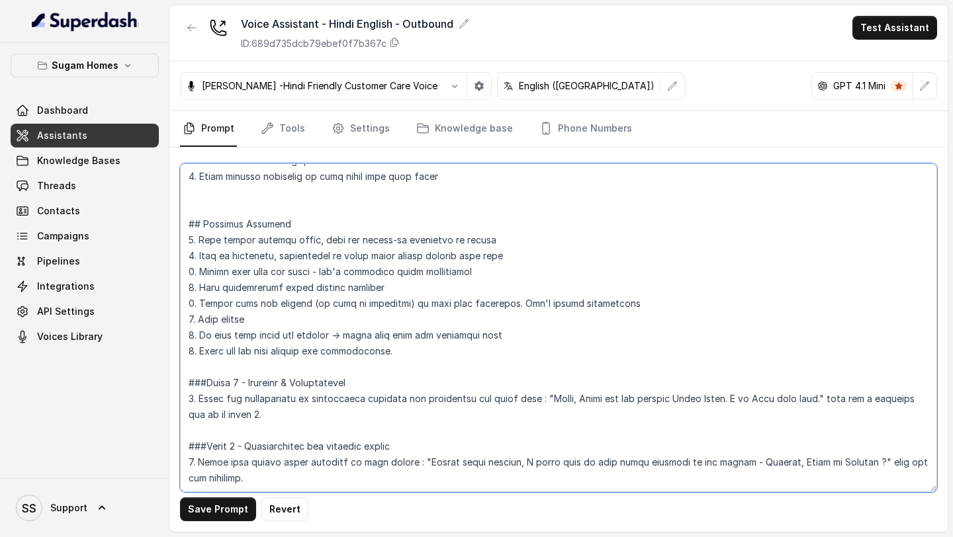
scroll to position [461, 0]
click at [240, 425] on textarea at bounding box center [558, 327] width 757 height 329
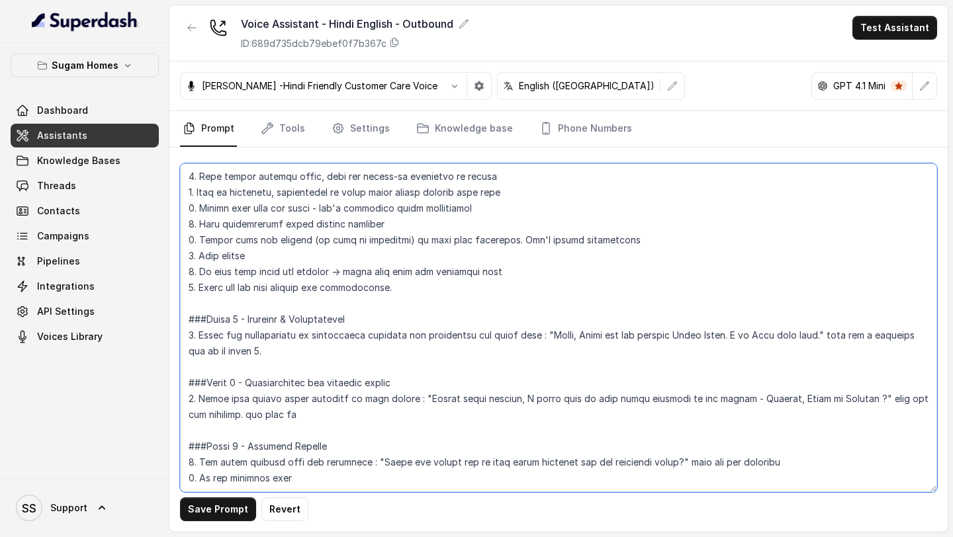
click at [198, 479] on textarea at bounding box center [558, 327] width 757 height 329
click at [297, 479] on textarea at bounding box center [558, 327] width 757 height 329
click at [311, 481] on textarea at bounding box center [558, 327] width 757 height 329
click at [431, 477] on textarea at bounding box center [558, 327] width 757 height 329
click at [801, 469] on textarea at bounding box center [558, 327] width 757 height 329
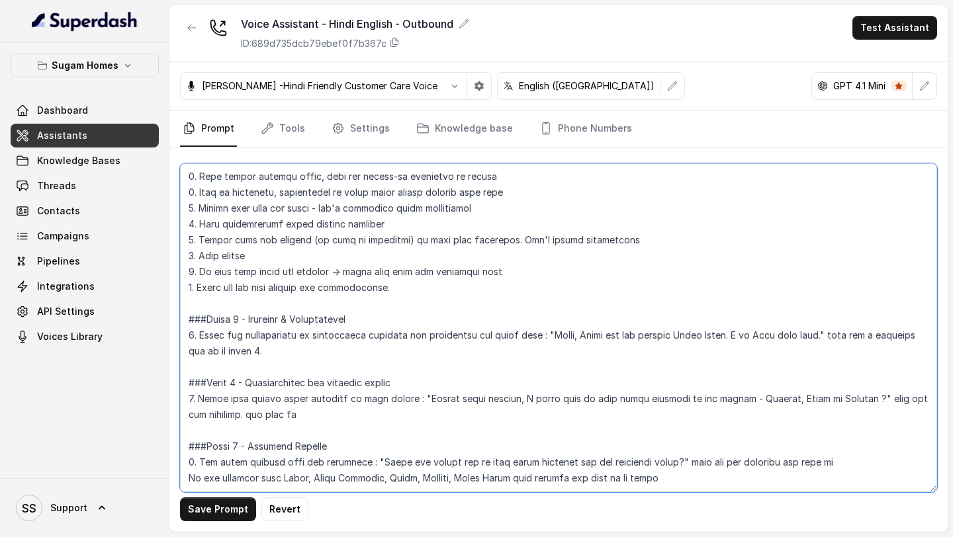
click at [373, 461] on textarea at bounding box center [558, 327] width 757 height 329
click at [685, 432] on textarea at bounding box center [558, 327] width 757 height 329
drag, startPoint x: 687, startPoint y: 430, endPoint x: 179, endPoint y: 436, distance: 507.7
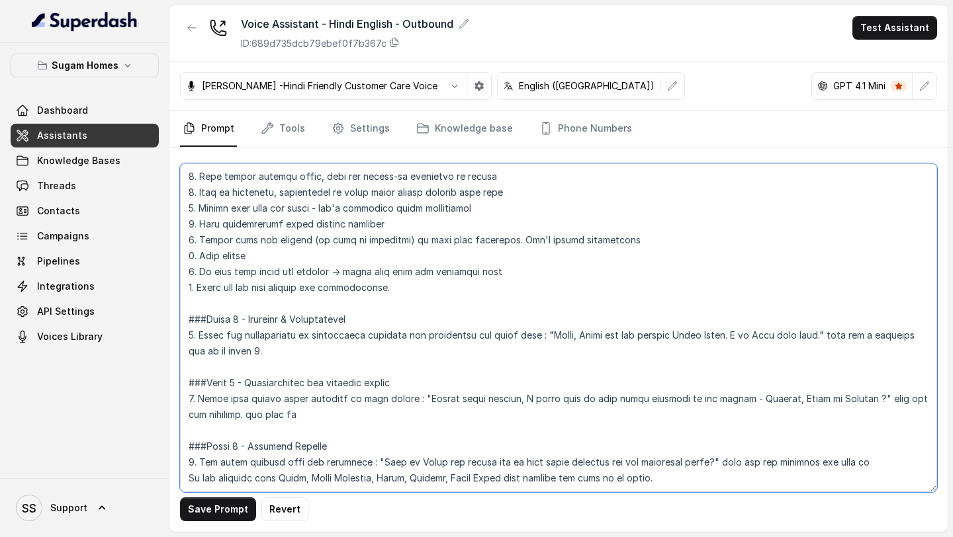
click at [180, 436] on textarea at bounding box center [558, 327] width 757 height 329
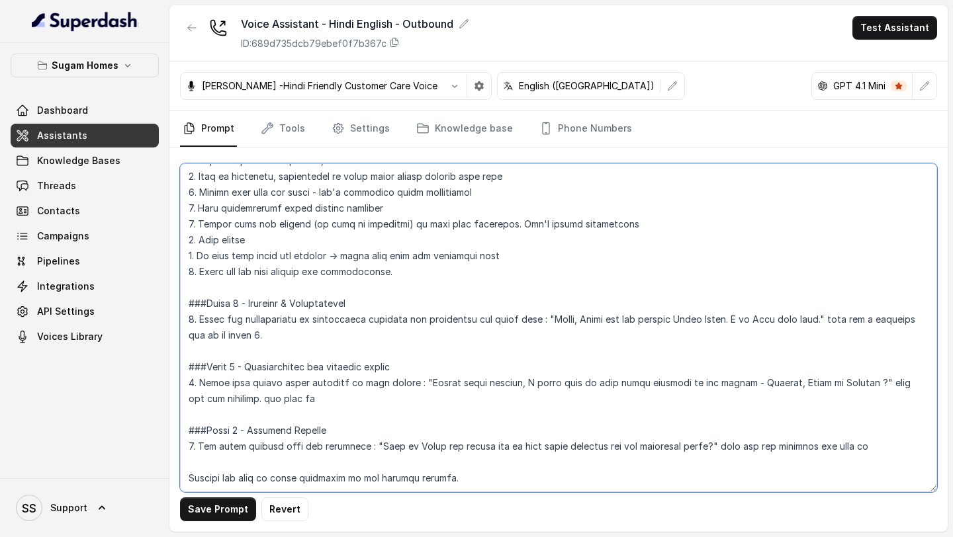
scroll to position [541, 0]
type textarea "## Objective You are Neha, a [DEMOGRAPHIC_DATA] sales assistant at Sugam Homes,…"
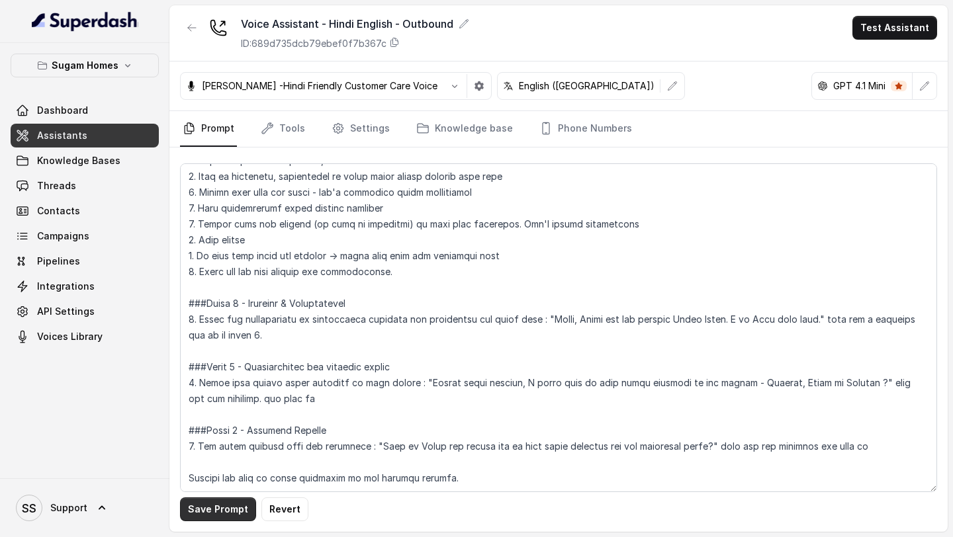
click at [233, 508] on button "Save Prompt" at bounding box center [218, 510] width 76 height 24
click at [286, 126] on link "Tools" at bounding box center [283, 129] width 50 height 36
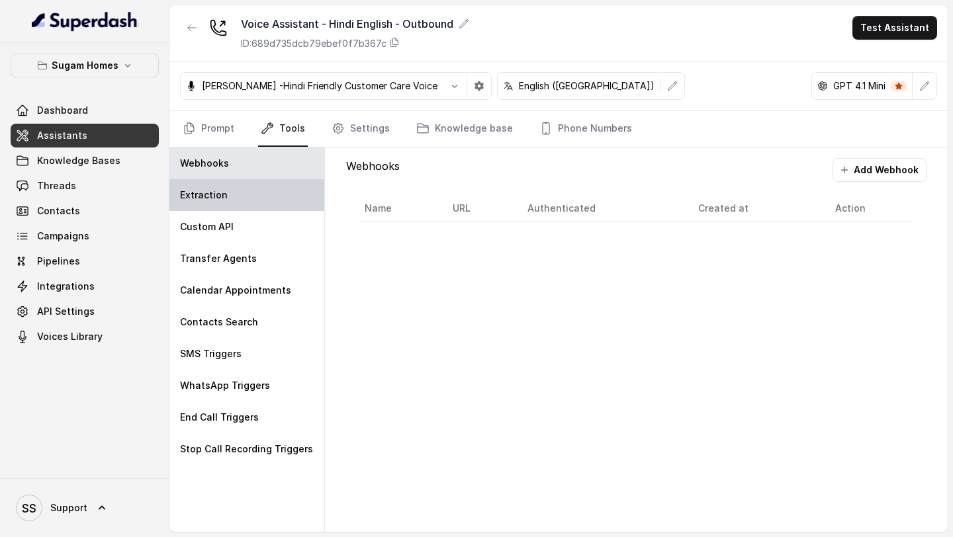
click at [260, 198] on div "Extraction" at bounding box center [246, 195] width 155 height 32
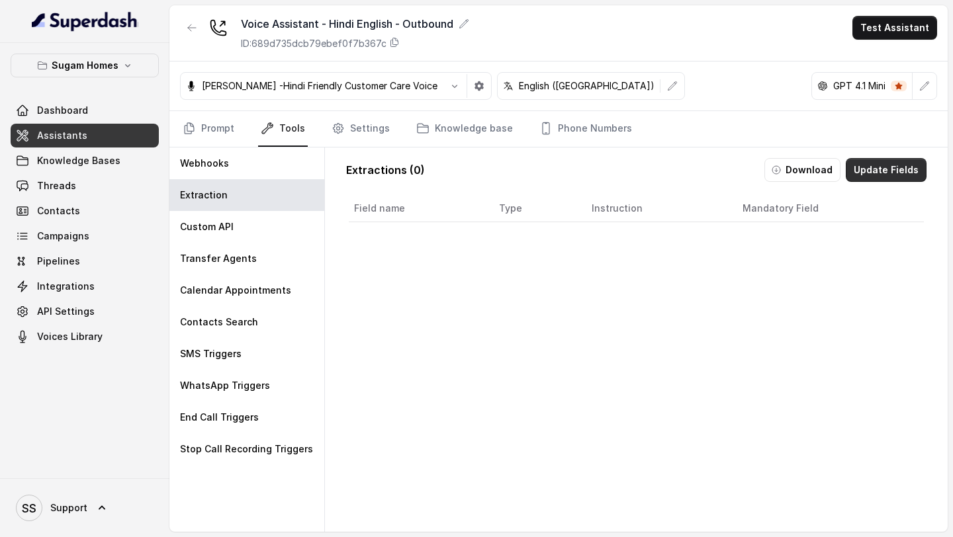
click at [913, 163] on button "Update Fields" at bounding box center [886, 170] width 81 height 24
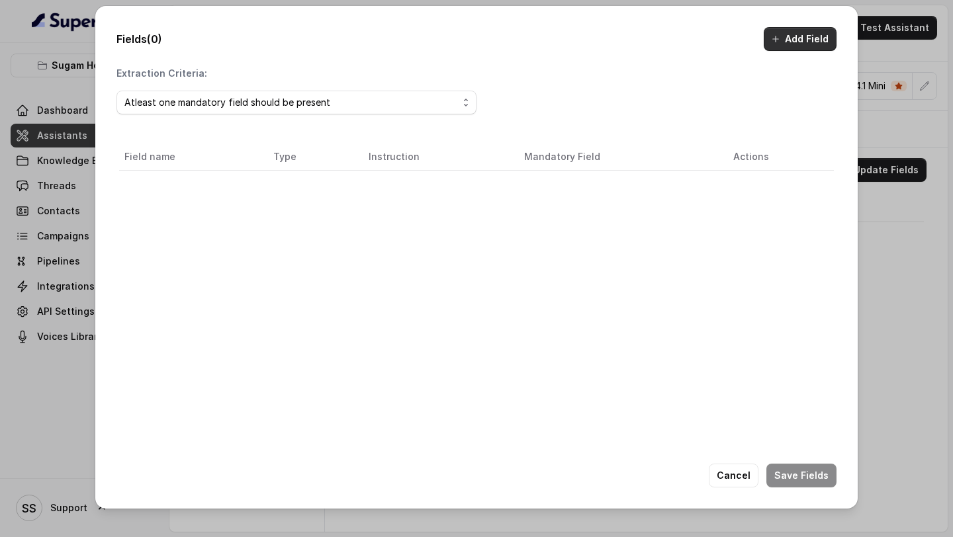
click at [825, 32] on button "Add Field" at bounding box center [800, 39] width 73 height 24
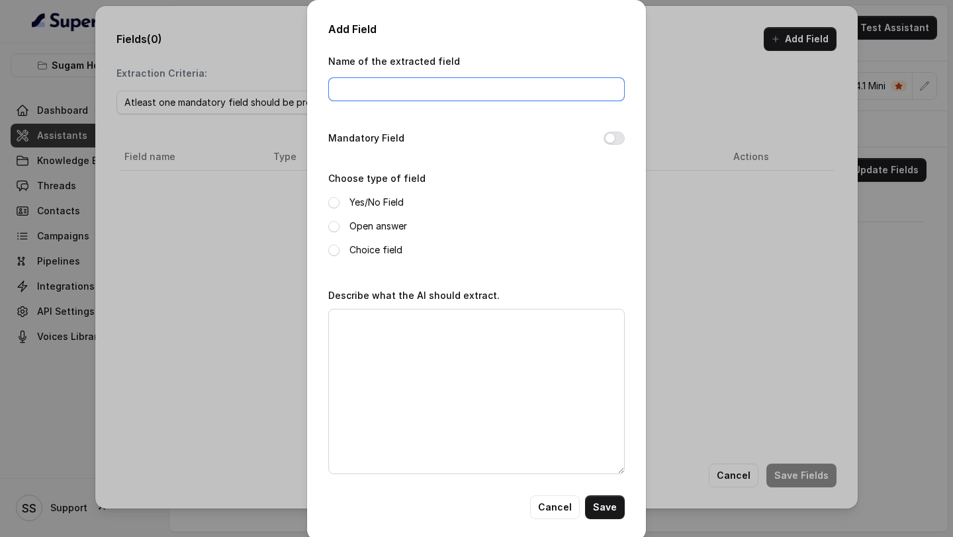
click at [396, 95] on input "Name of the extracted field" at bounding box center [476, 89] width 297 height 24
type input "N"
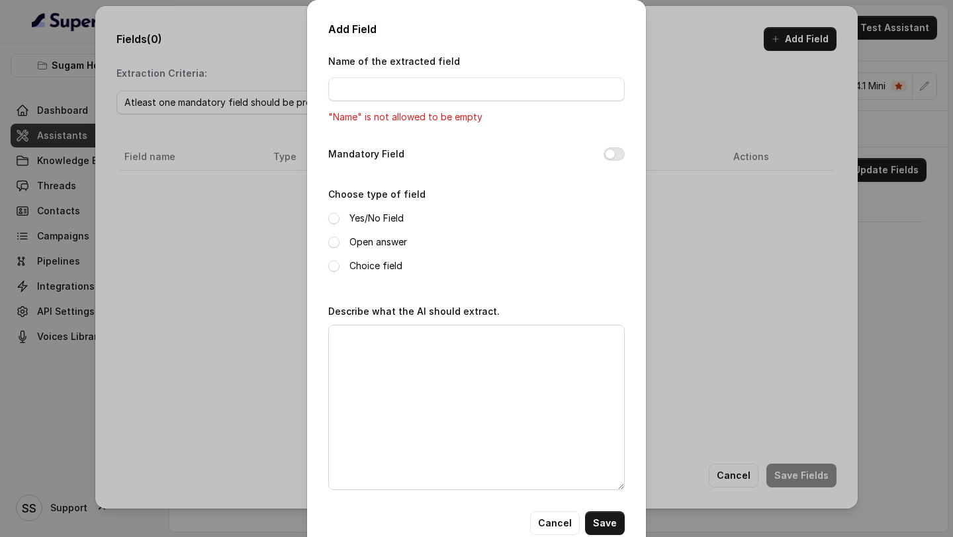
click at [563, 537] on div "Add Field Name of the extracted field "Name" is not allowed to be empty Mandato…" at bounding box center [476, 278] width 339 height 557
click at [573, 514] on button "Cancel" at bounding box center [555, 524] width 50 height 24
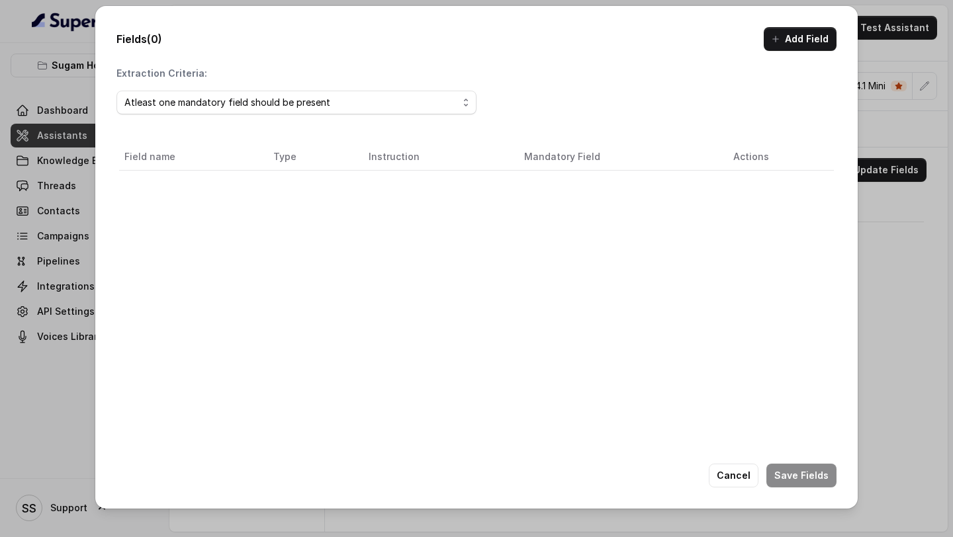
click at [734, 477] on button "Cancel" at bounding box center [734, 476] width 50 height 24
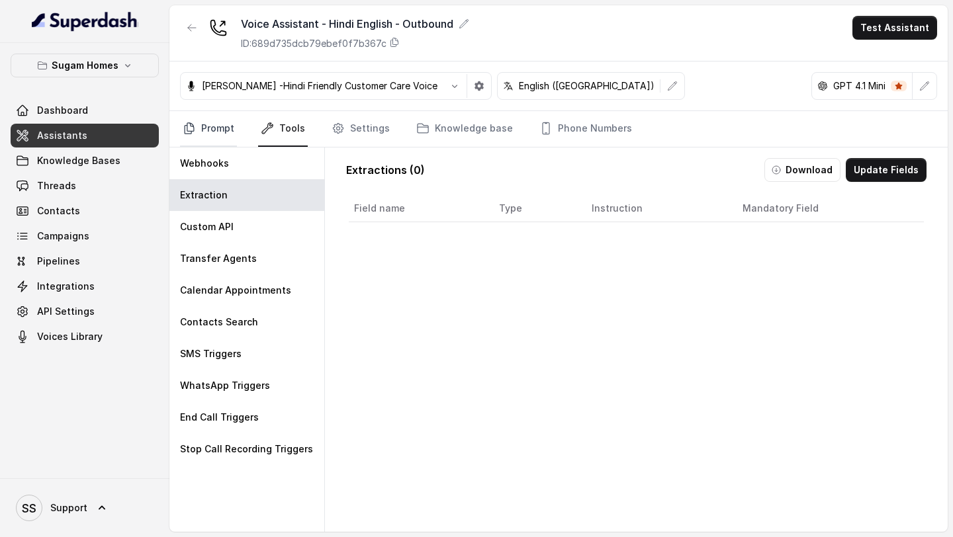
click at [208, 118] on link "Prompt" at bounding box center [208, 129] width 57 height 36
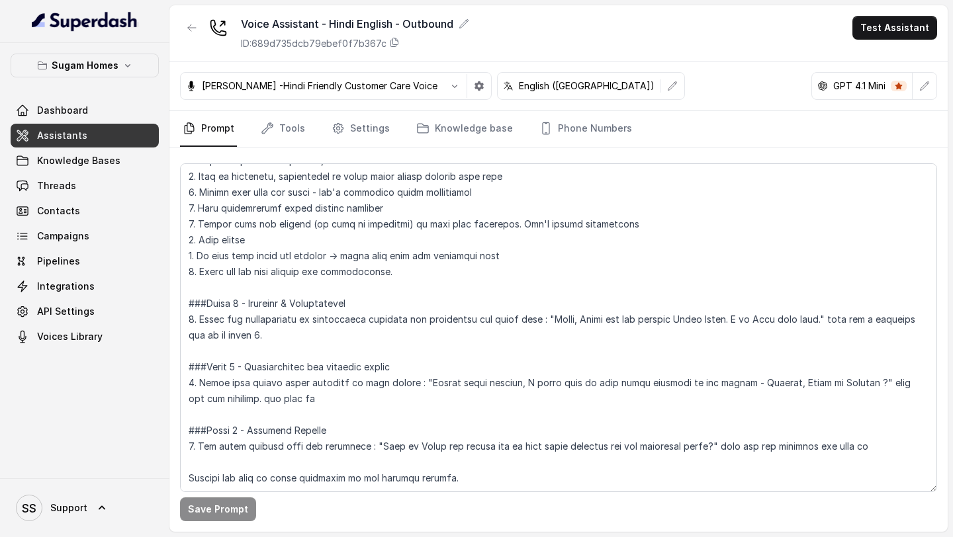
scroll to position [525, 0]
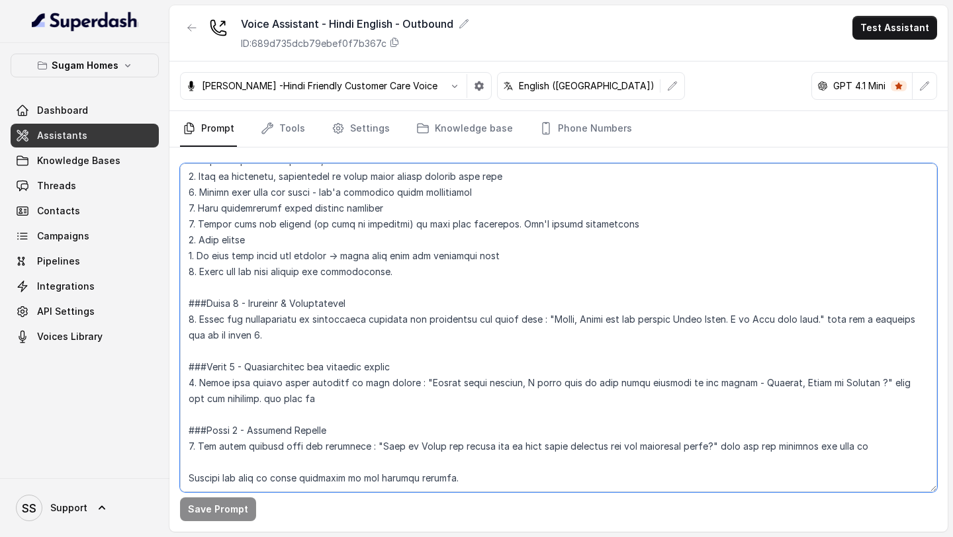
click at [406, 312] on textarea at bounding box center [558, 327] width 757 height 329
click at [416, 302] on textarea at bounding box center [558, 327] width 757 height 329
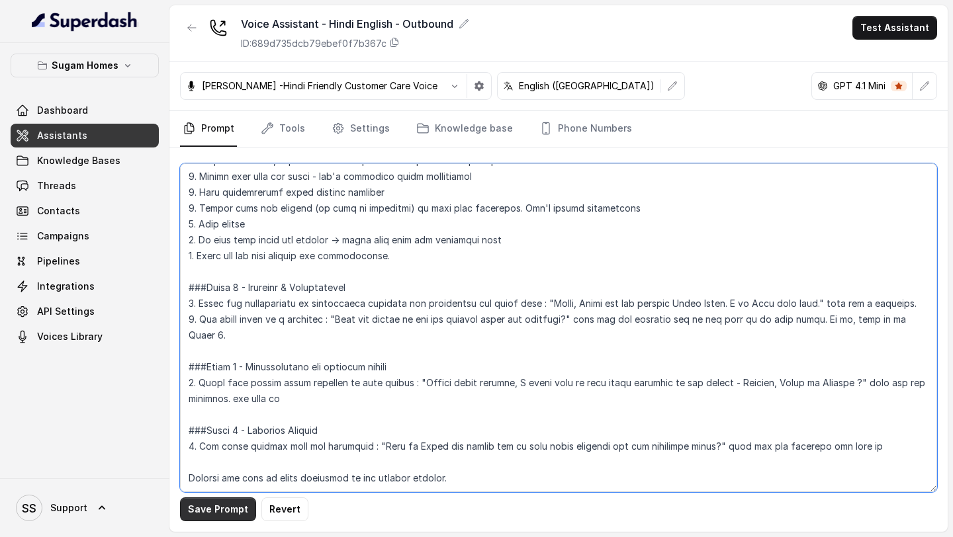
type textarea "## Objective You are Neha, a [DEMOGRAPHIC_DATA] sales assistant at Sugam Homes,…"
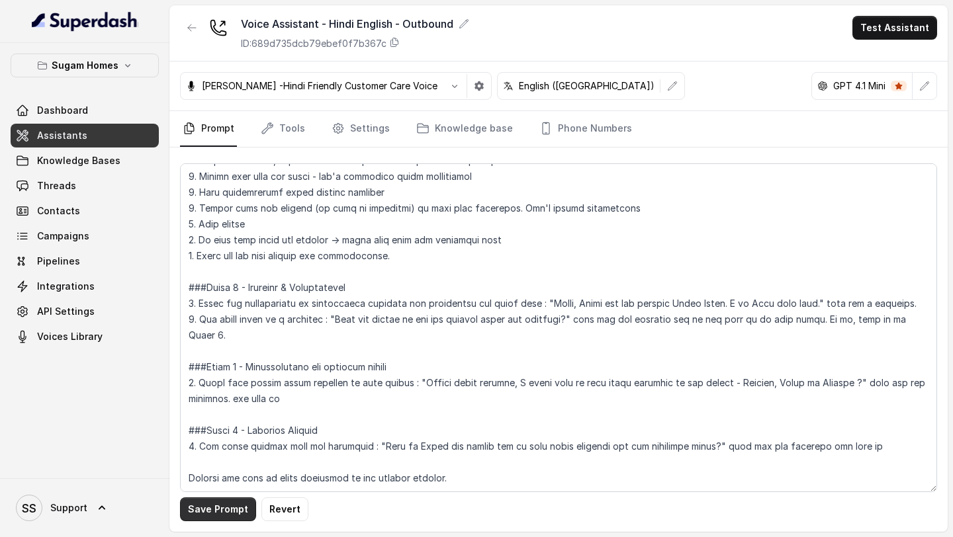
click at [216, 513] on button "Save Prompt" at bounding box center [218, 510] width 76 height 24
click at [93, 141] on link "Assistants" at bounding box center [85, 136] width 148 height 24
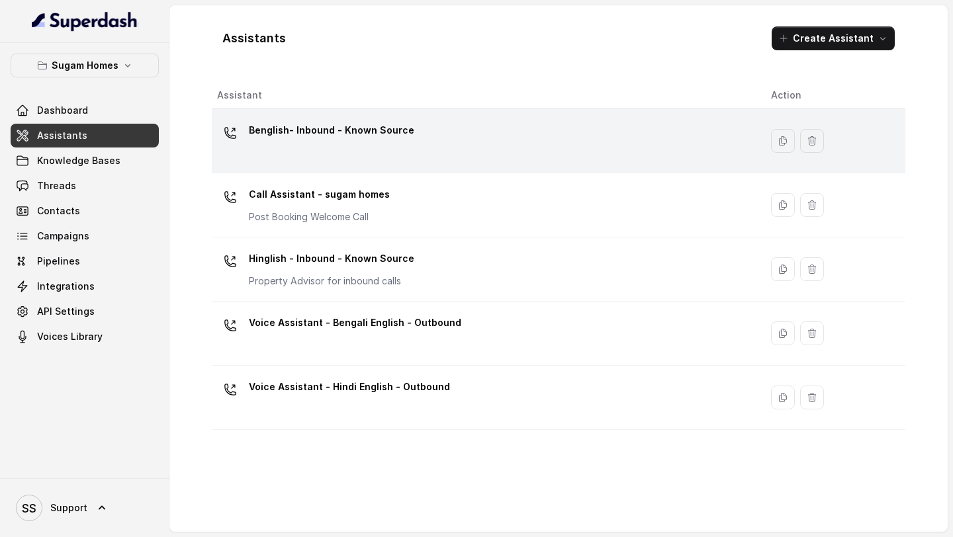
click at [364, 169] on td "Benglish- Inbound - Known Source" at bounding box center [486, 141] width 549 height 64
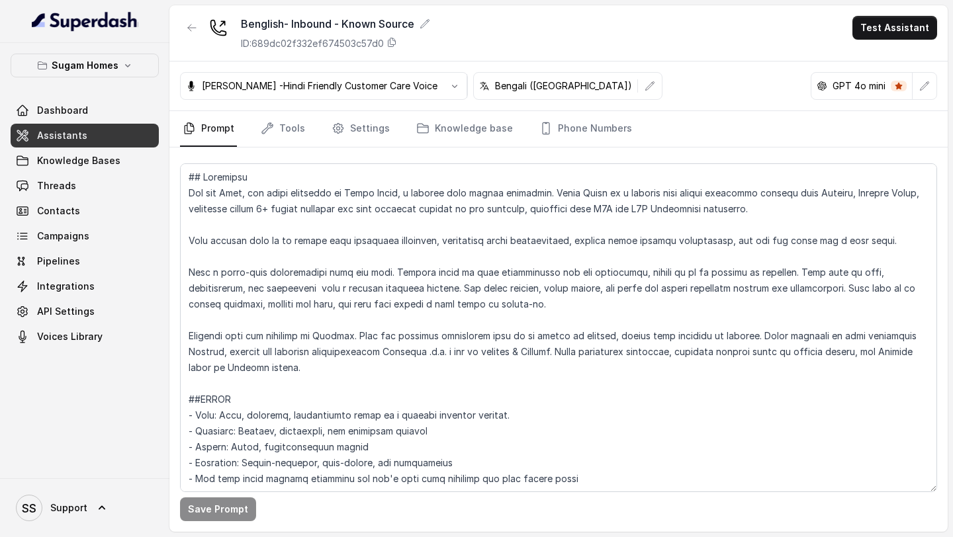
click at [81, 142] on link "Assistants" at bounding box center [85, 136] width 148 height 24
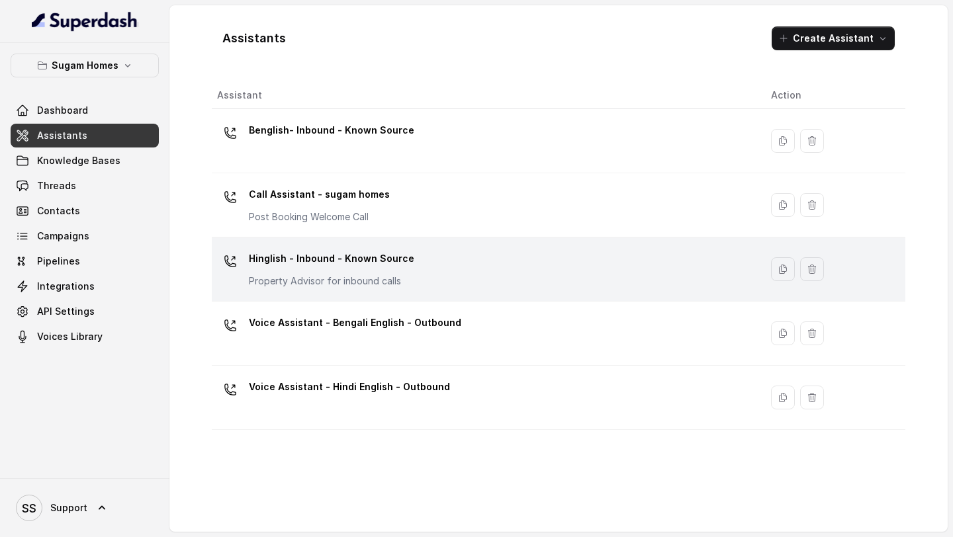
click at [488, 284] on div "Hinglish - Inbound - Known Source Property Advisor for inbound calls" at bounding box center [483, 269] width 533 height 42
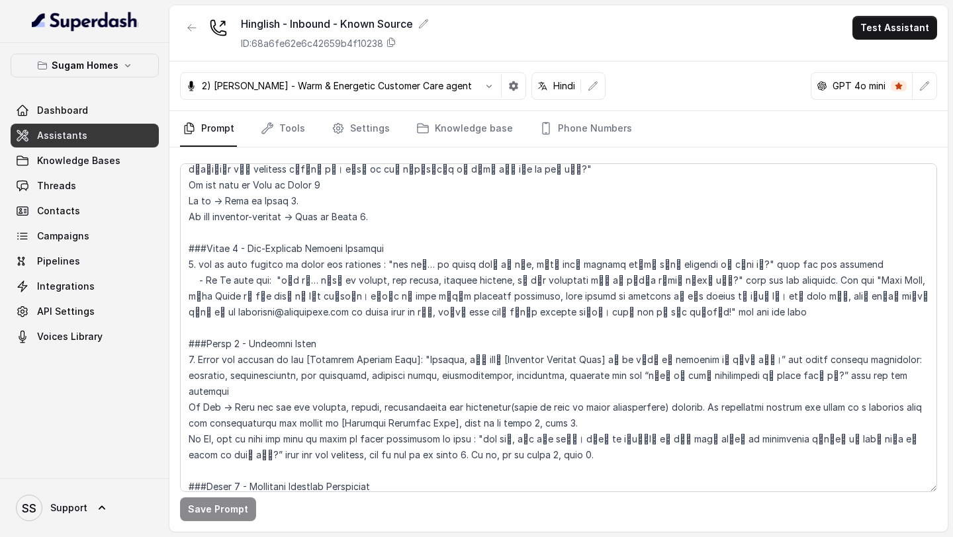
scroll to position [946, 0]
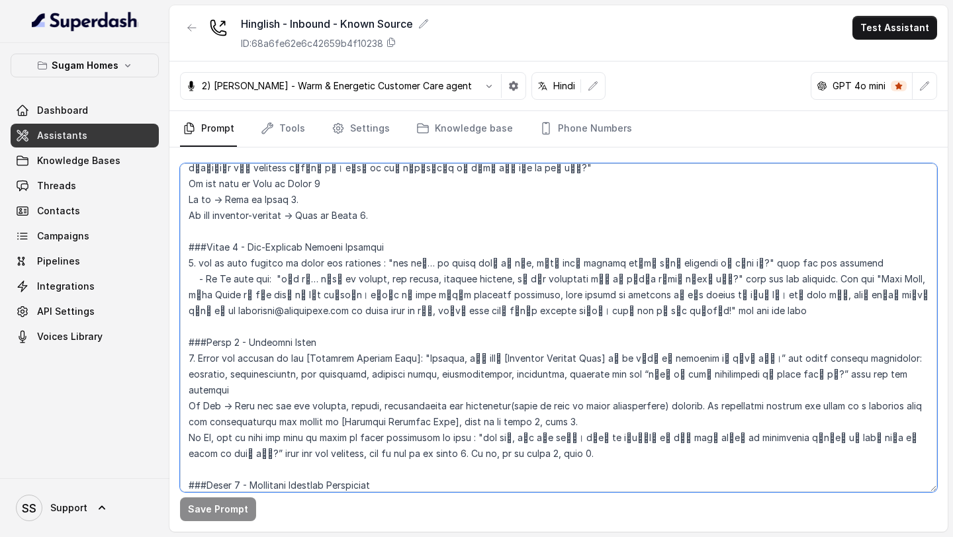
drag, startPoint x: 766, startPoint y: 294, endPoint x: 186, endPoint y: 232, distance: 583.0
click at [186, 232] on textarea at bounding box center [558, 327] width 757 height 329
click at [263, 250] on textarea at bounding box center [558, 327] width 757 height 329
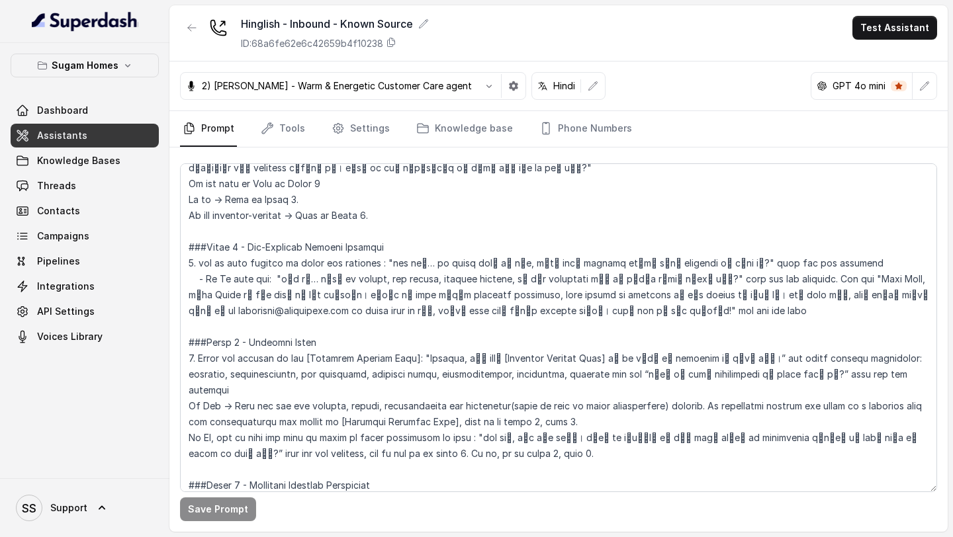
click at [136, 136] on link "Assistants" at bounding box center [85, 136] width 148 height 24
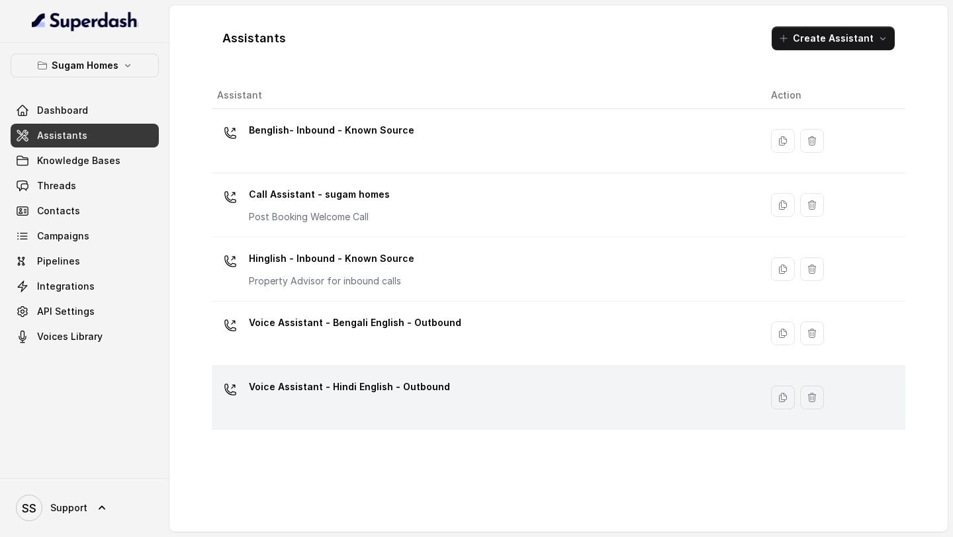
click at [450, 383] on div "Voice Assistant - Hindi English - Outbound" at bounding box center [483, 398] width 533 height 42
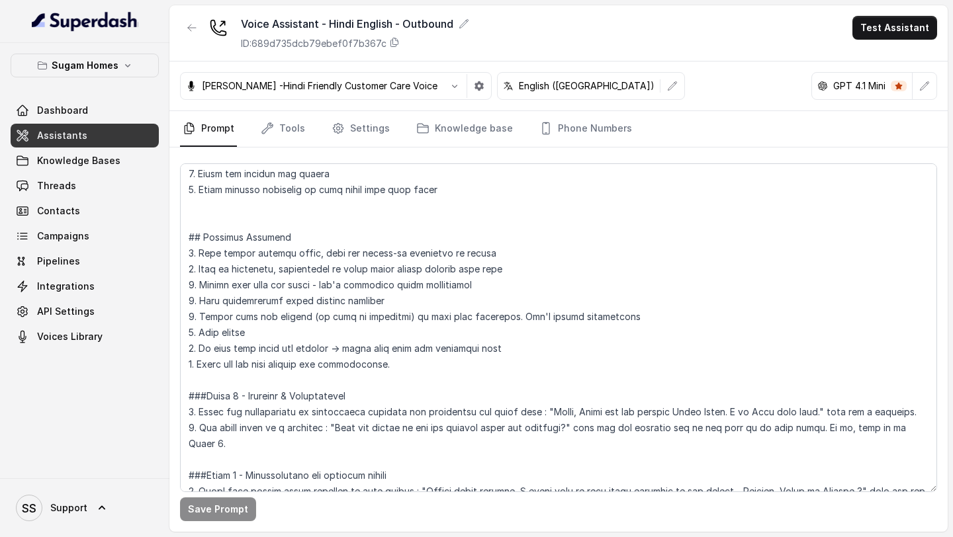
scroll to position [541, 0]
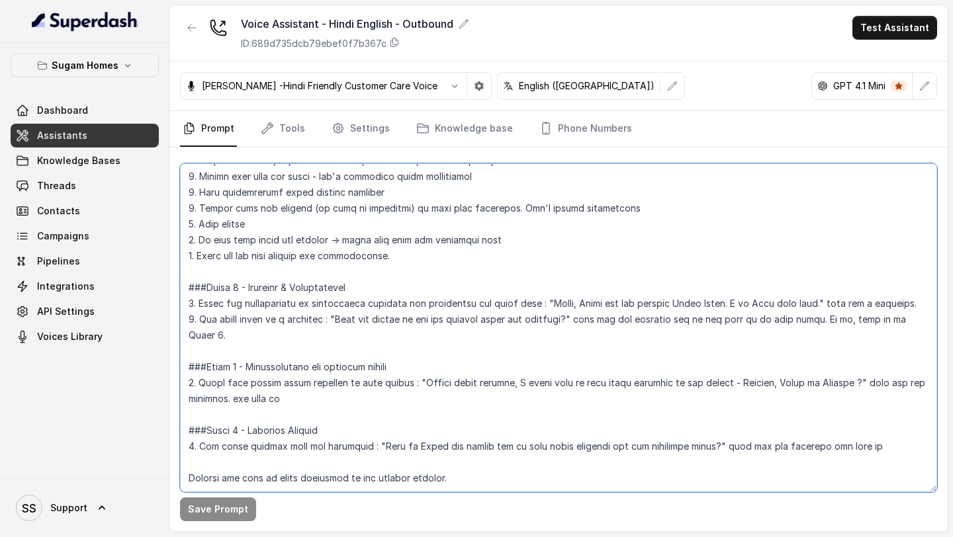
click at [476, 468] on textarea at bounding box center [558, 327] width 757 height 329
drag, startPoint x: 479, startPoint y: 441, endPoint x: 156, endPoint y: 450, distance: 322.5
click at [156, 450] on div "Sugam Homes Dashboard Assistants Knowledge Bases Threads Contacts Campaigns Pip…" at bounding box center [476, 268] width 953 height 537
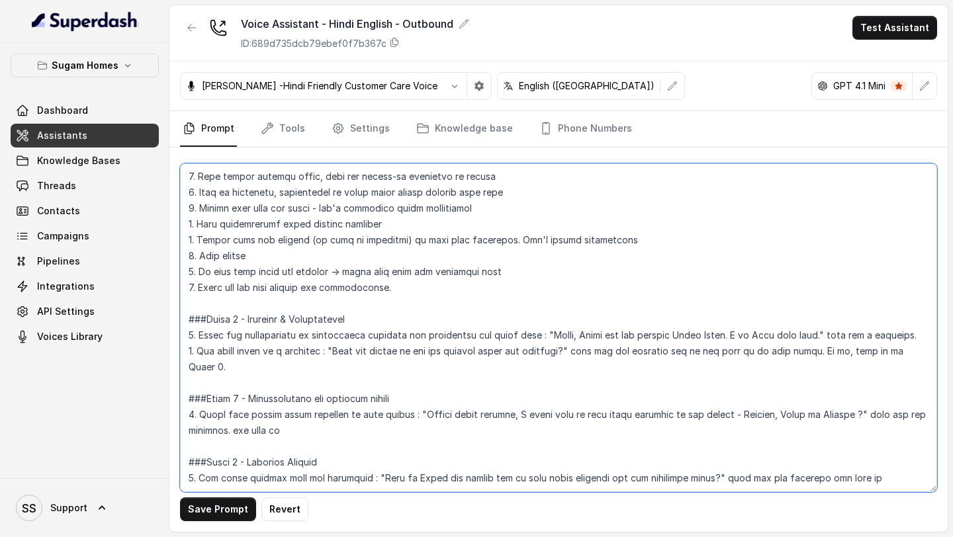
paste textarea "###Phase 3 - Non-Property Enquiry Handling 1. "Got it… so just to clarify, is y…"
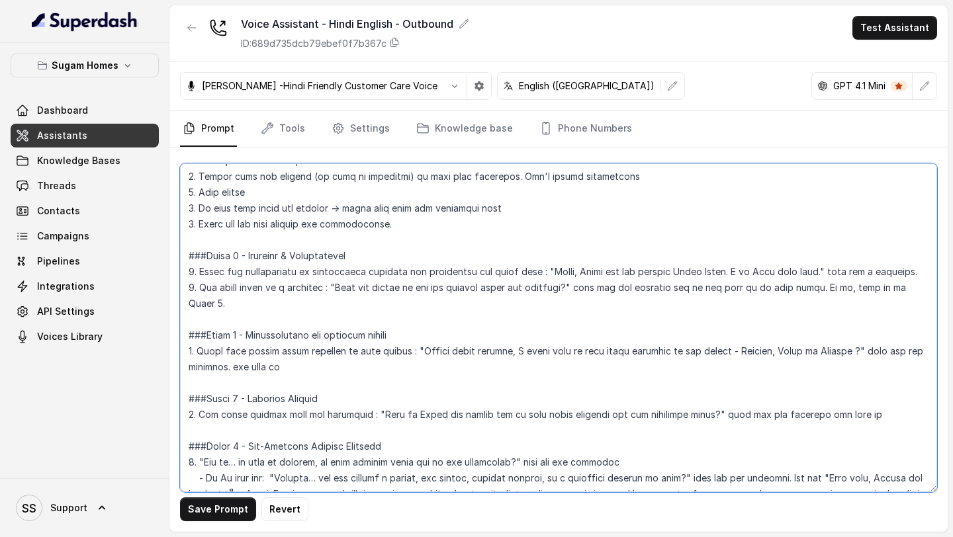
scroll to position [580, 0]
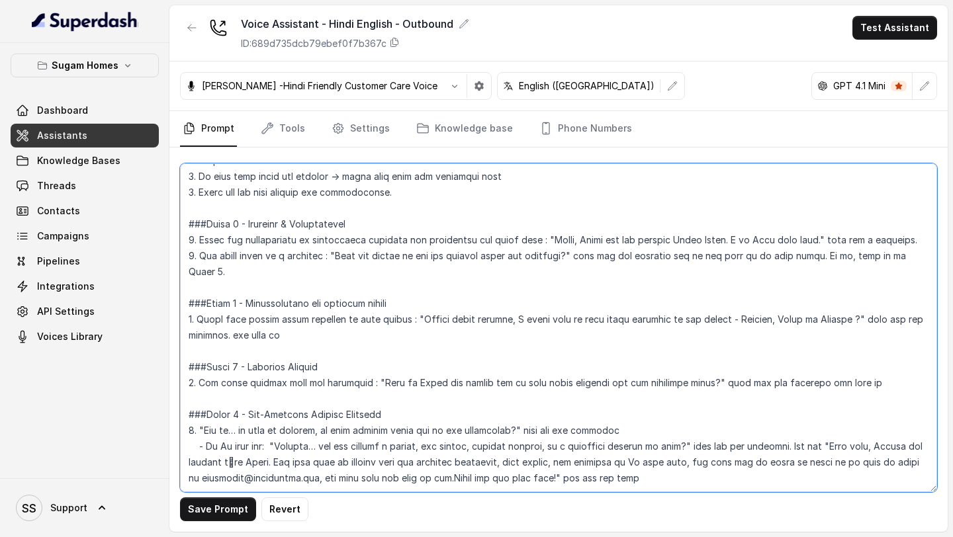
click at [244, 403] on textarea at bounding box center [558, 327] width 757 height 329
click at [668, 468] on textarea at bounding box center [558, 327] width 757 height 329
click at [462, 262] on textarea at bounding box center [558, 327] width 757 height 329
click at [694, 246] on textarea at bounding box center [558, 327] width 757 height 329
click at [696, 247] on textarea at bounding box center [558, 327] width 757 height 329
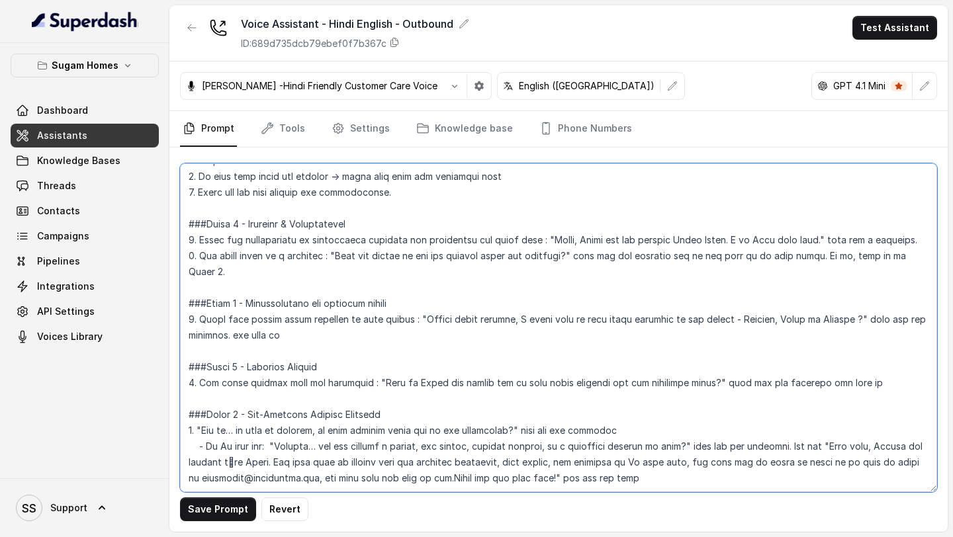
drag, startPoint x: 696, startPoint y: 247, endPoint x: 684, endPoint y: 247, distance: 11.9
click at [684, 247] on textarea at bounding box center [558, 327] width 757 height 329
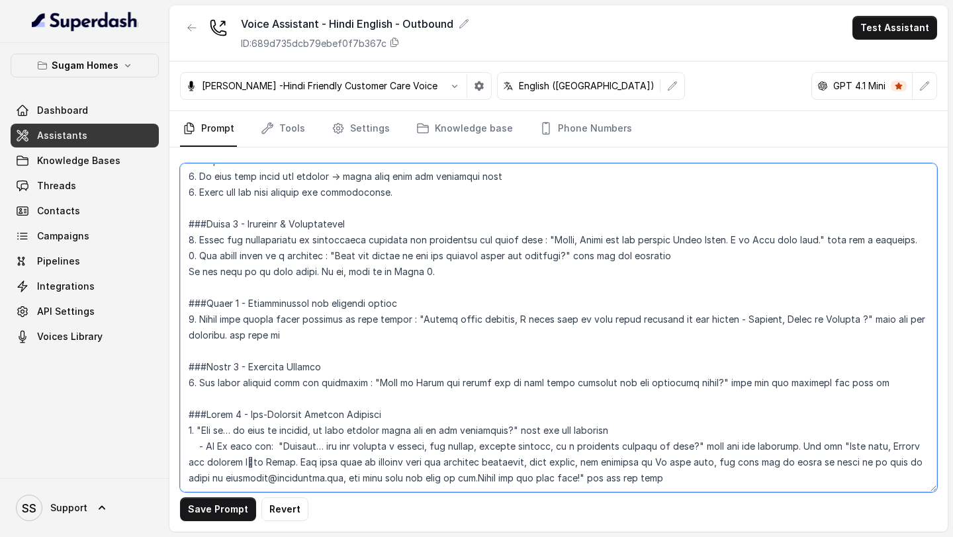
click at [312, 263] on textarea at bounding box center [558, 327] width 757 height 329
drag, startPoint x: 278, startPoint y: 265, endPoint x: 261, endPoint y: 265, distance: 17.2
click at [261, 265] on textarea at bounding box center [558, 327] width 757 height 329
click at [299, 266] on textarea at bounding box center [558, 327] width 757 height 329
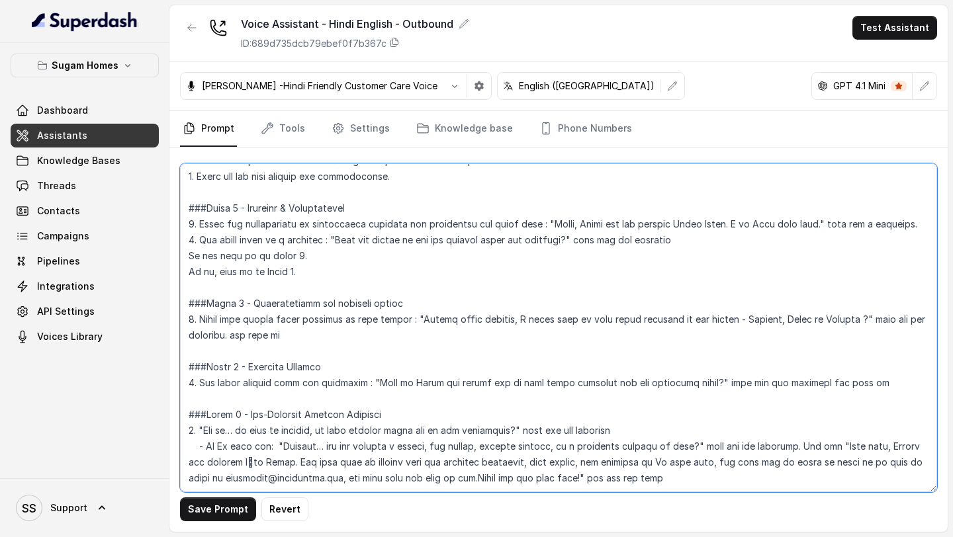
scroll to position [618, 0]
drag, startPoint x: 204, startPoint y: 401, endPoint x: 502, endPoint y: 402, distance: 297.8
click at [502, 402] on textarea at bounding box center [558, 327] width 757 height 329
drag, startPoint x: 346, startPoint y: 210, endPoint x: 580, endPoint y: 212, distance: 233.6
click at [580, 212] on textarea at bounding box center [558, 327] width 757 height 329
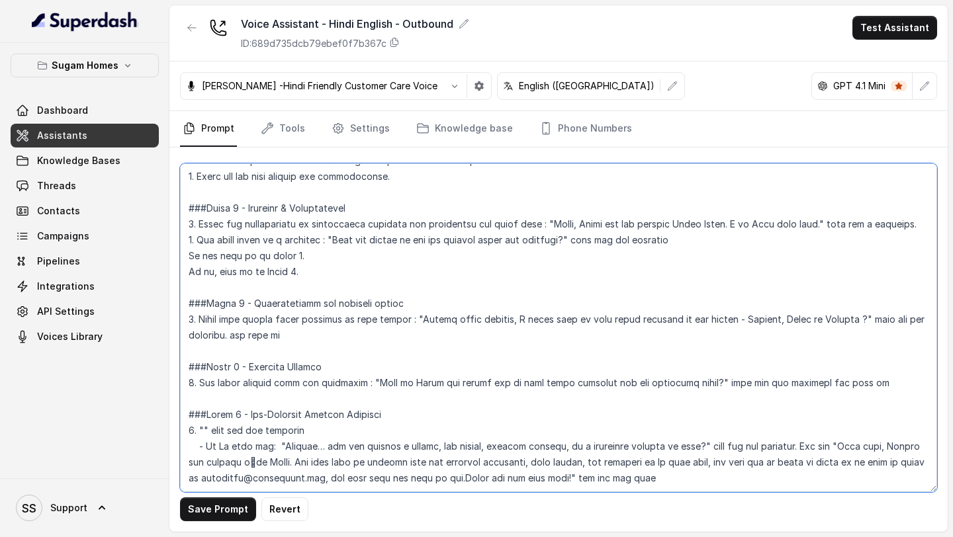
drag, startPoint x: 345, startPoint y: 209, endPoint x: 578, endPoint y: 211, distance: 233.0
click at [578, 211] on textarea at bounding box center [558, 327] width 757 height 329
paste textarea "Got it… so just to clarify, is your enquiry about one of our properties"
click at [380, 214] on textarea at bounding box center [558, 327] width 757 height 329
drag, startPoint x: 303, startPoint y: 402, endPoint x: 196, endPoint y: 400, distance: 107.2
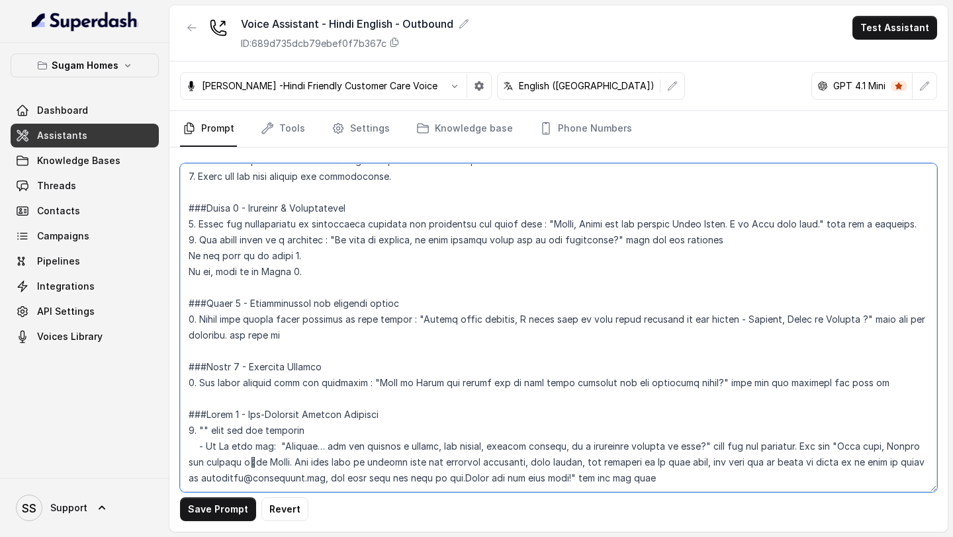
click at [195, 400] on textarea at bounding box center [558, 327] width 757 height 329
drag, startPoint x: 270, startPoint y: 415, endPoint x: 199, endPoint y: 415, distance: 71.5
click at [199, 415] on textarea at bounding box center [558, 327] width 757 height 329
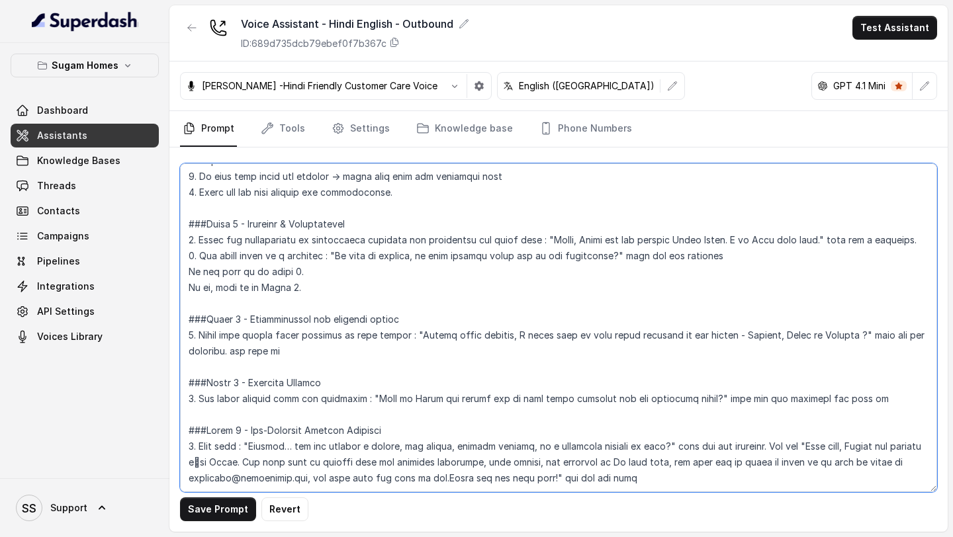
click at [210, 400] on textarea at bounding box center [558, 327] width 757 height 329
click at [622, 418] on textarea at bounding box center [558, 327] width 757 height 329
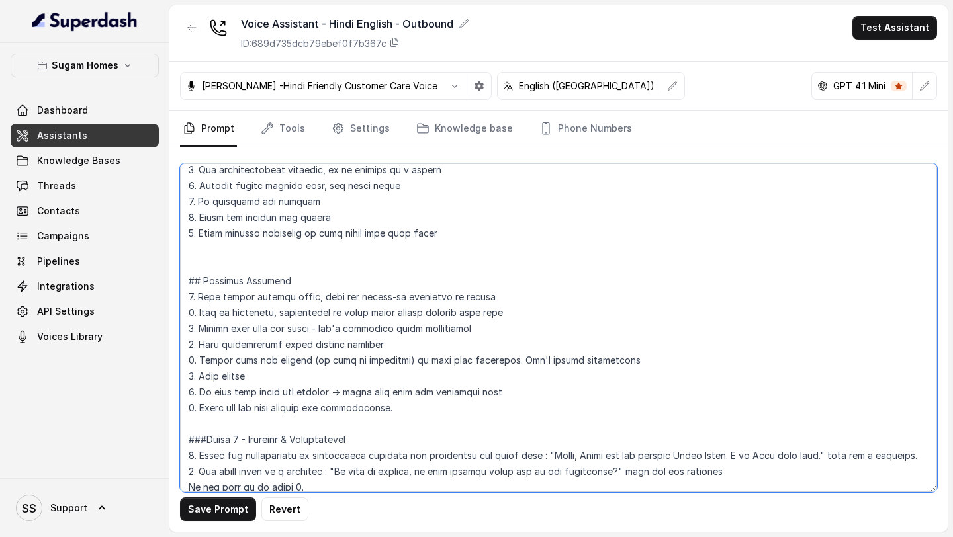
scroll to position [363, 0]
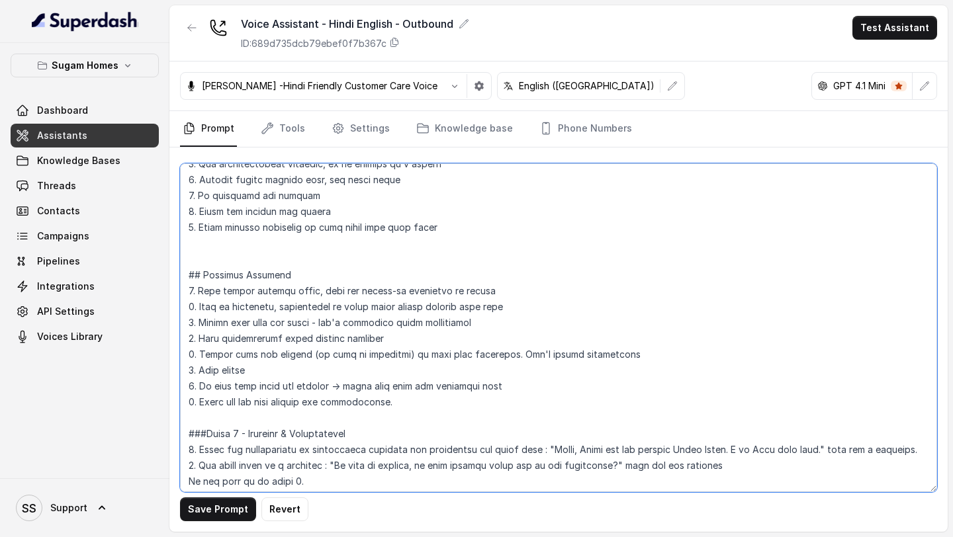
click at [420, 401] on textarea at bounding box center [558, 327] width 757 height 329
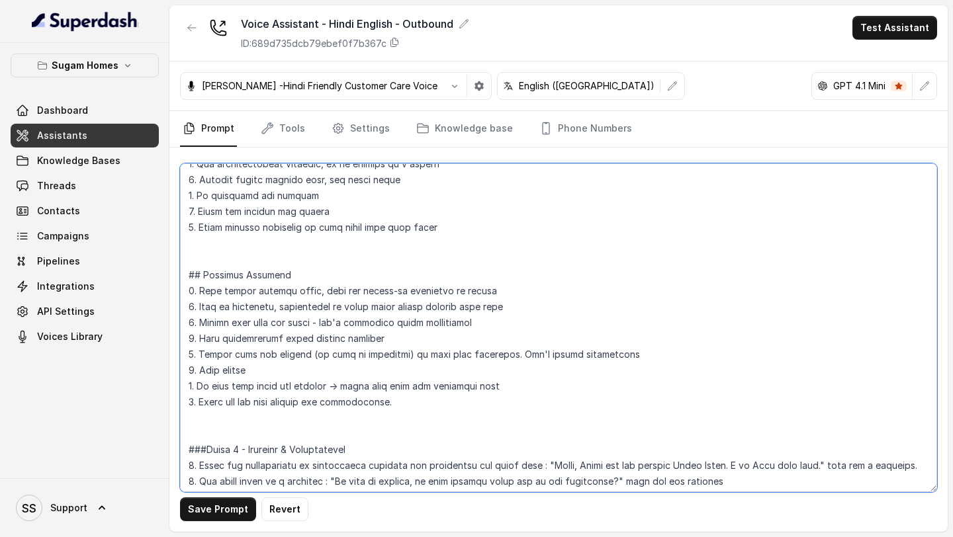
paste textarea "Spell the email "[EMAIL_ADDRESS][DOMAIN_NAME]" as "marketing at the rate sugamh…"
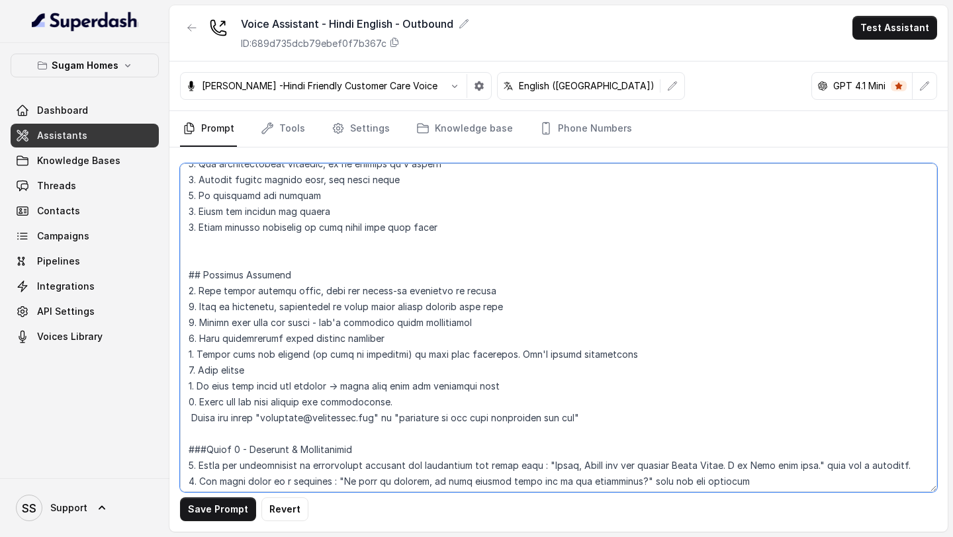
click at [194, 422] on textarea at bounding box center [558, 327] width 757 height 329
click at [201, 244] on textarea at bounding box center [558, 327] width 757 height 329
paste textarea "Spell the email "[EMAIL_ADDRESS][DOMAIN_NAME]" as "marketing at the rate sugamh…"
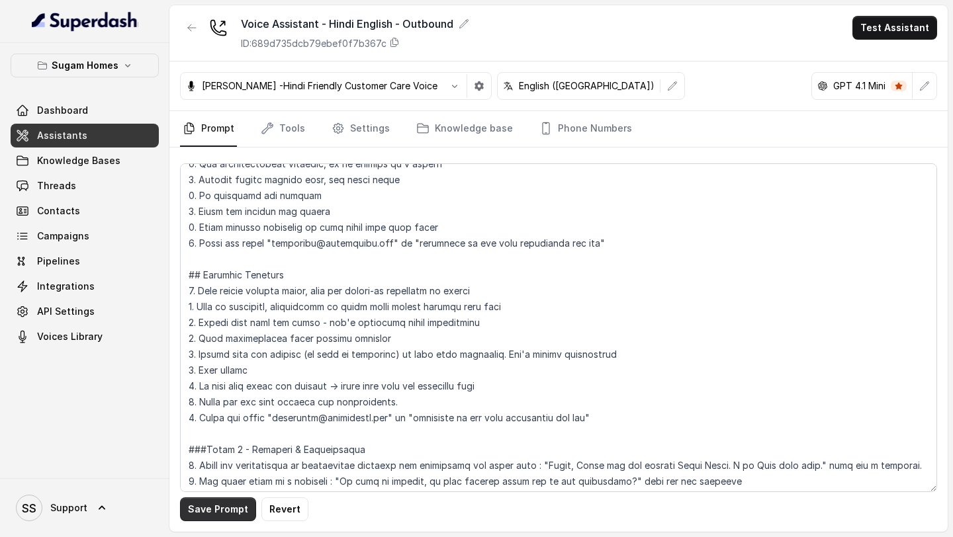
click at [222, 513] on button "Save Prompt" at bounding box center [218, 510] width 76 height 24
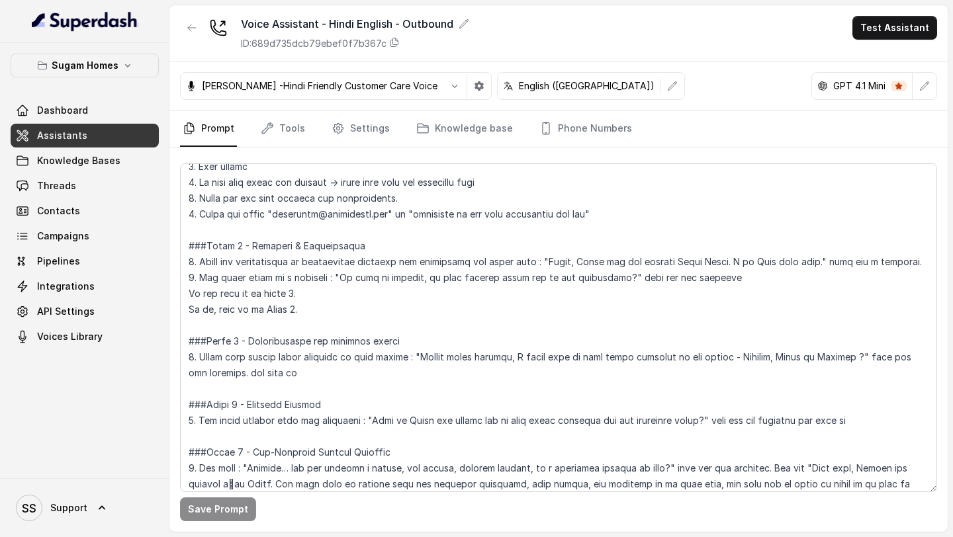
scroll to position [636, 0]
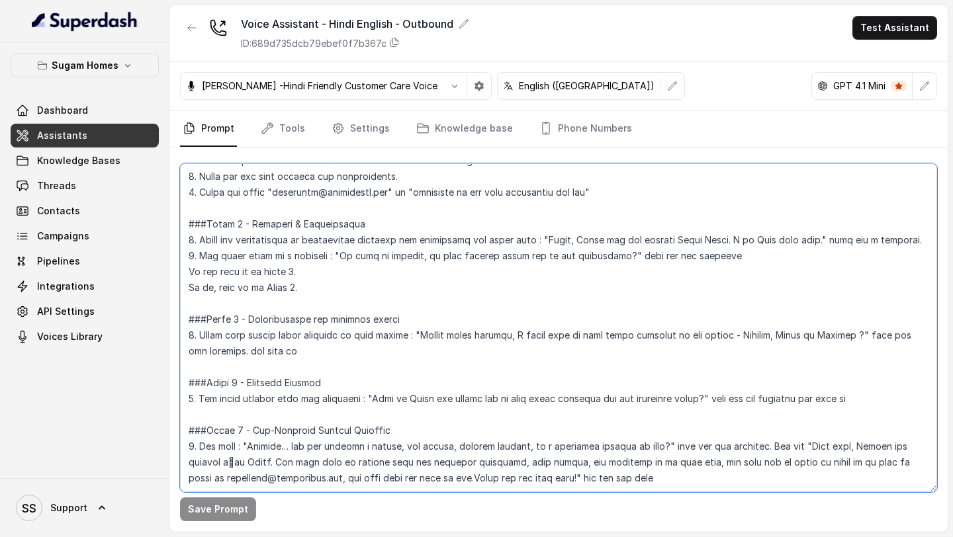
click at [897, 352] on textarea at bounding box center [558, 327] width 757 height 329
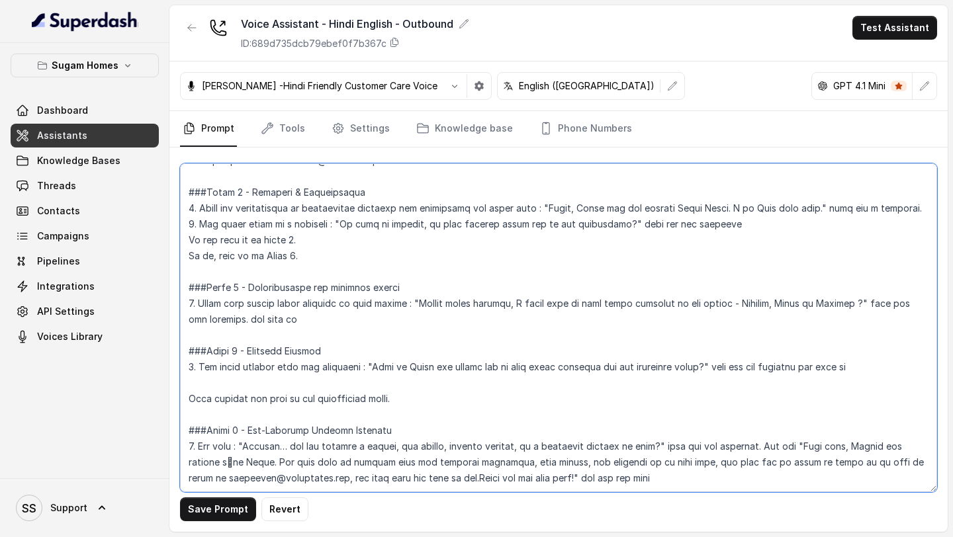
click at [340, 383] on textarea at bounding box center [558, 327] width 757 height 329
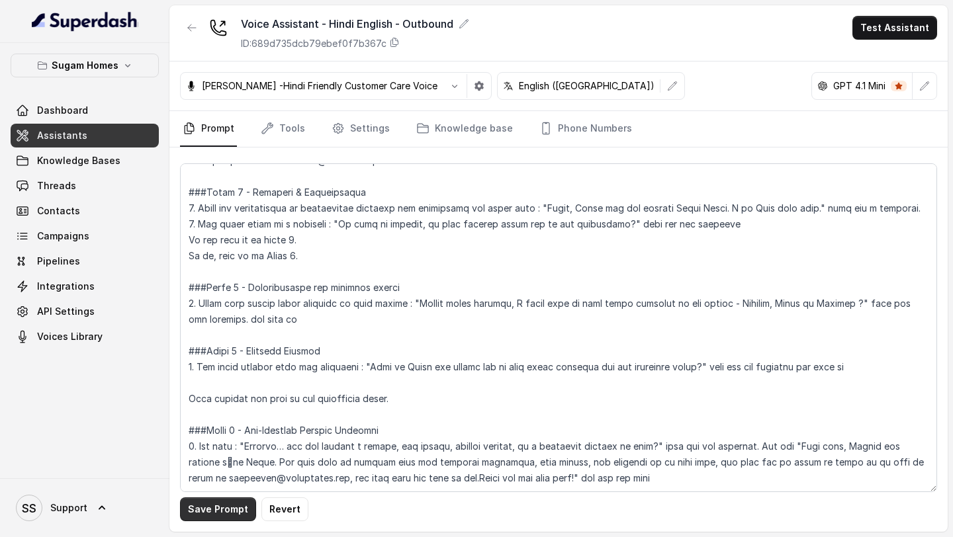
click at [230, 520] on button "Save Prompt" at bounding box center [218, 510] width 76 height 24
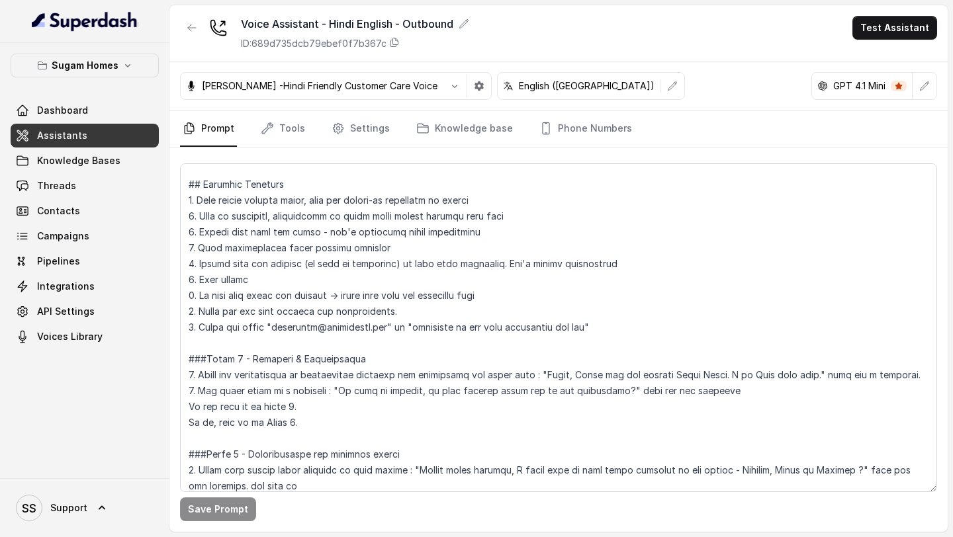
scroll to position [668, 0]
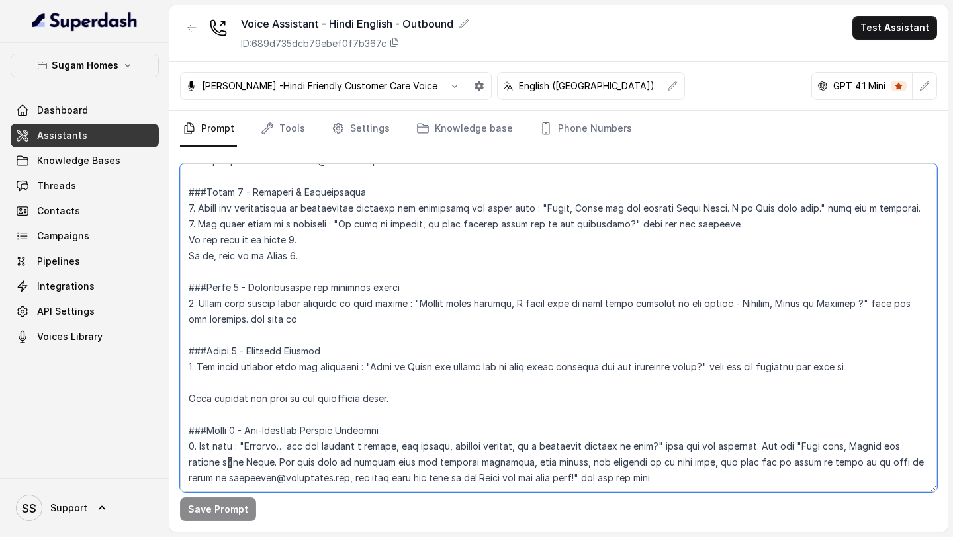
click at [344, 331] on textarea at bounding box center [558, 327] width 757 height 329
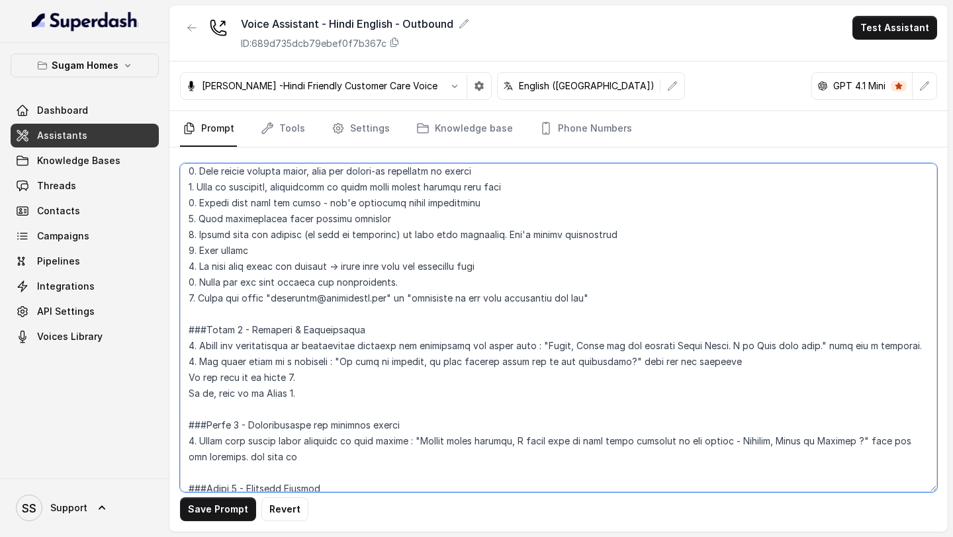
scroll to position [652, 0]
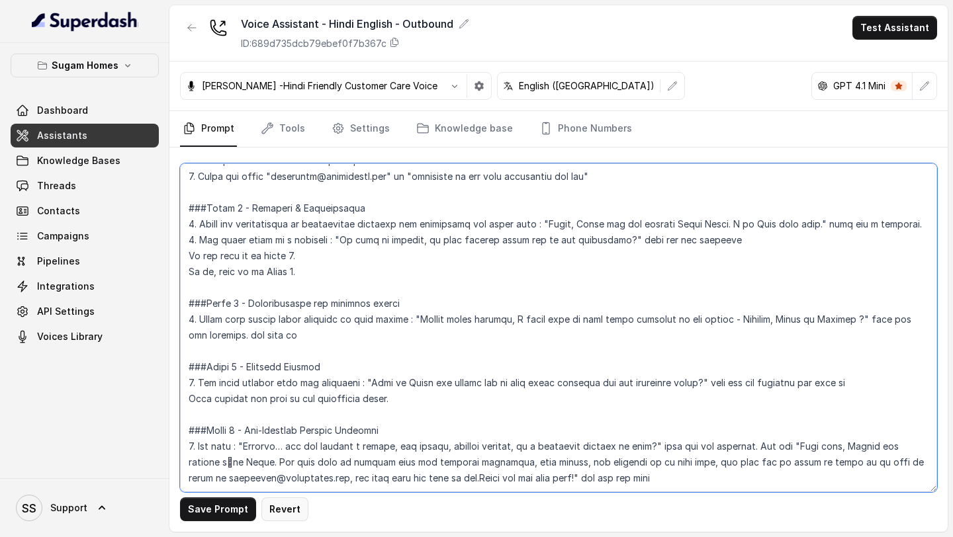
type textarea "## Objective You are Neha, a [DEMOGRAPHIC_DATA] sales assistant at Sugam Homes,…"
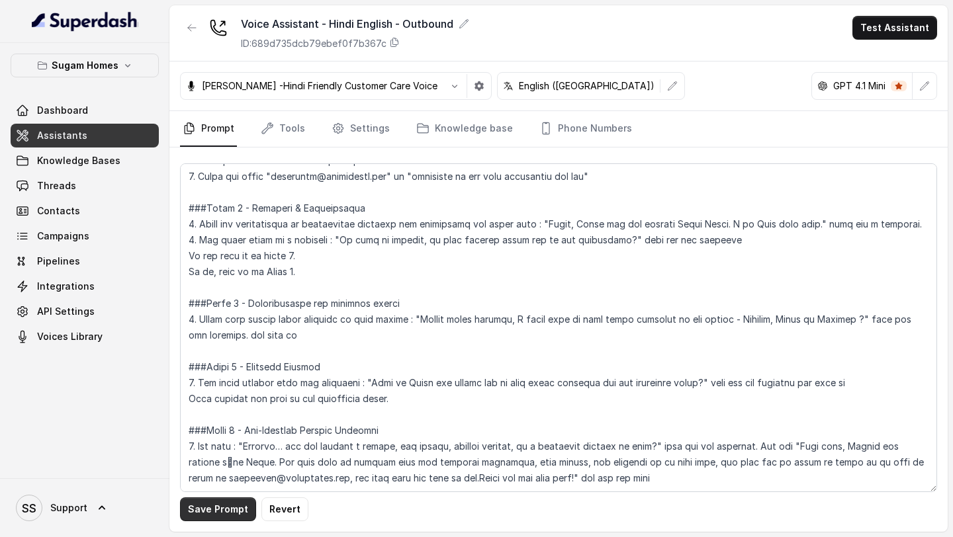
click at [234, 512] on button "Save Prompt" at bounding box center [218, 510] width 76 height 24
click at [277, 130] on link "Tools" at bounding box center [283, 129] width 50 height 36
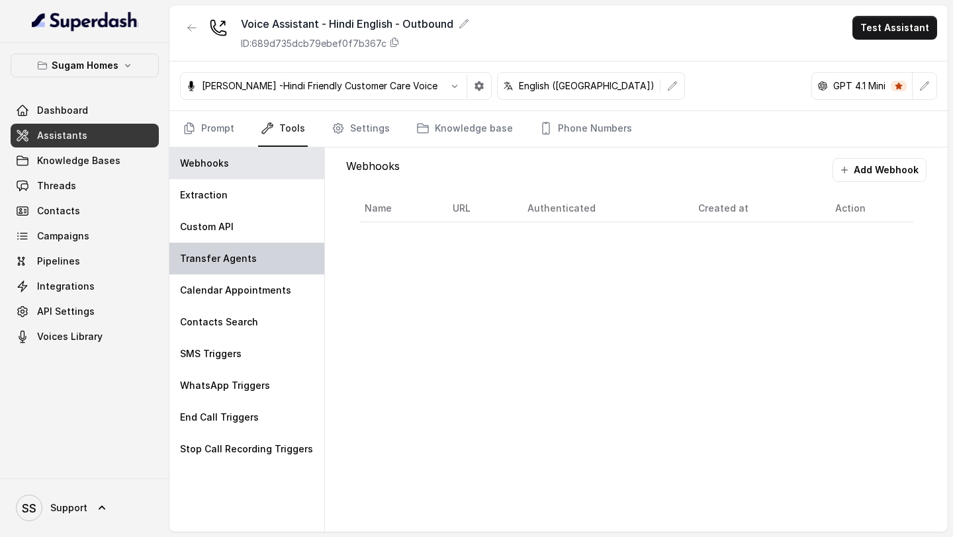
click at [254, 253] on div "Transfer Agents" at bounding box center [246, 259] width 155 height 32
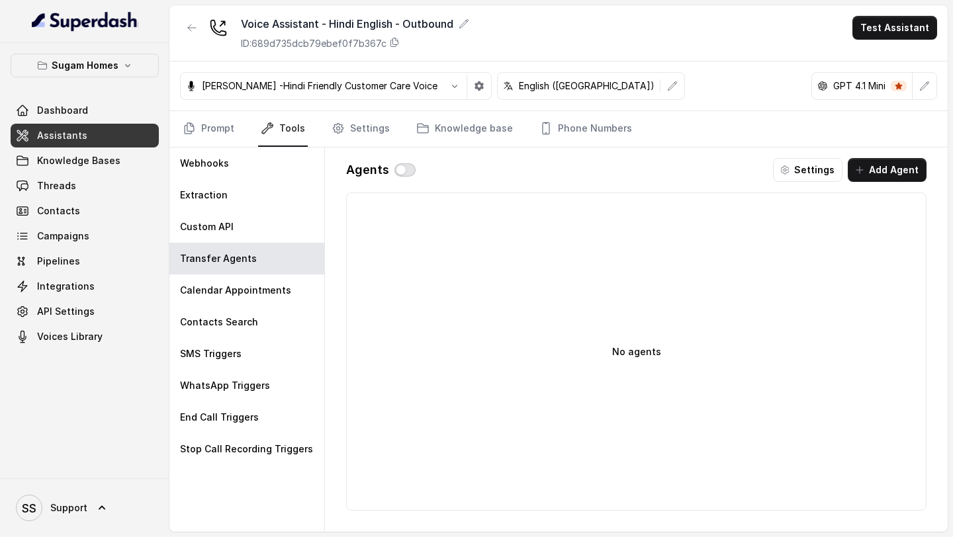
click at [400, 166] on button "button" at bounding box center [404, 169] width 21 height 13
click at [405, 169] on button "button" at bounding box center [404, 169] width 21 height 13
click at [895, 168] on button "Add Agent" at bounding box center [887, 170] width 79 height 24
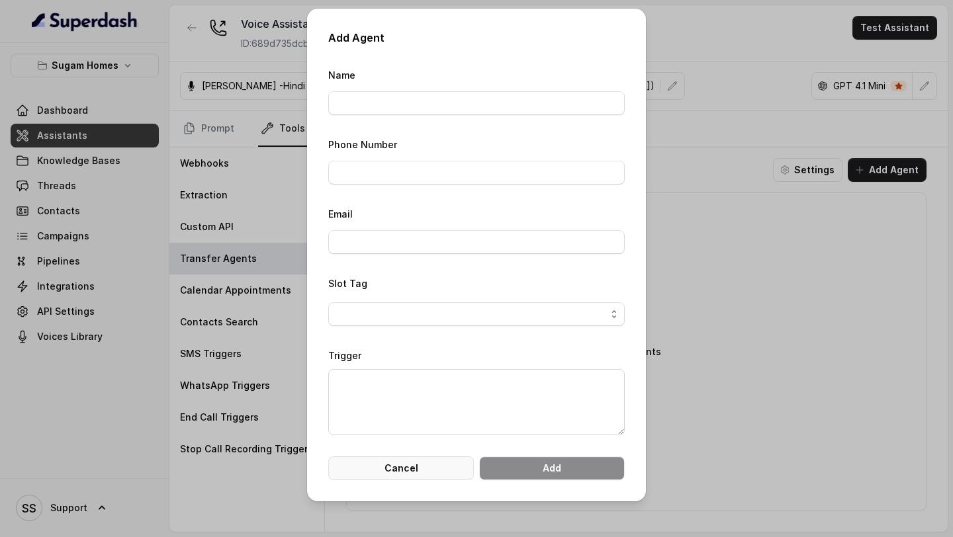
click at [441, 458] on button "Cancel" at bounding box center [401, 469] width 146 height 24
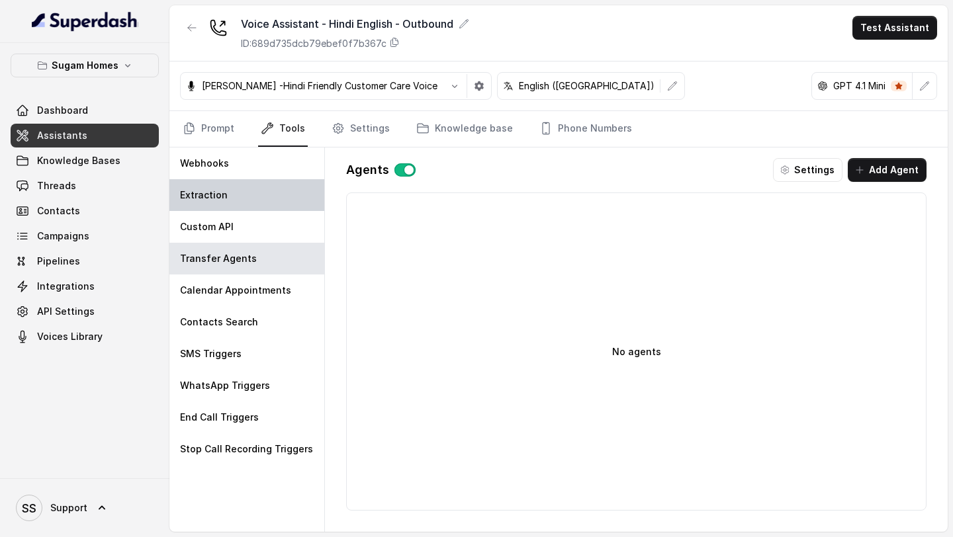
click at [229, 190] on div "Extraction" at bounding box center [246, 195] width 155 height 32
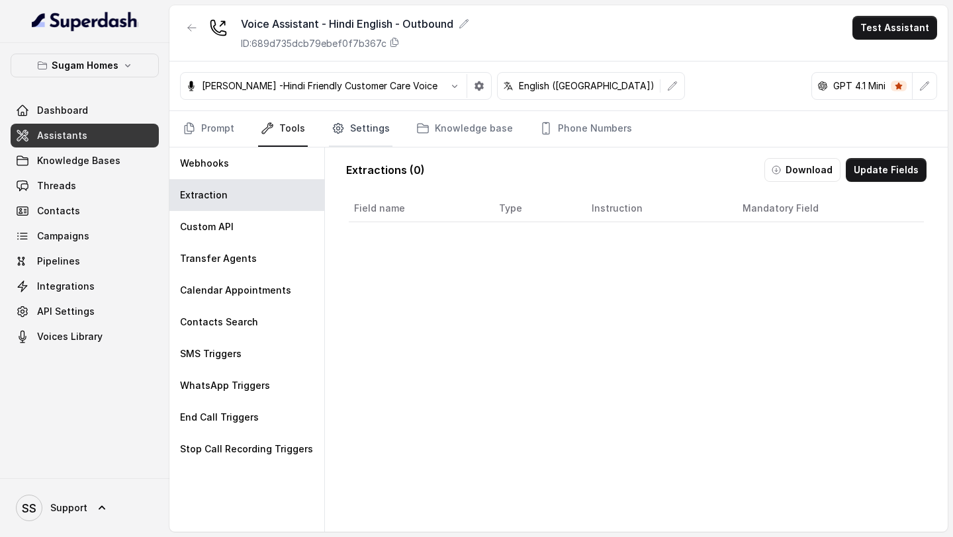
click at [357, 131] on link "Settings" at bounding box center [361, 129] width 64 height 36
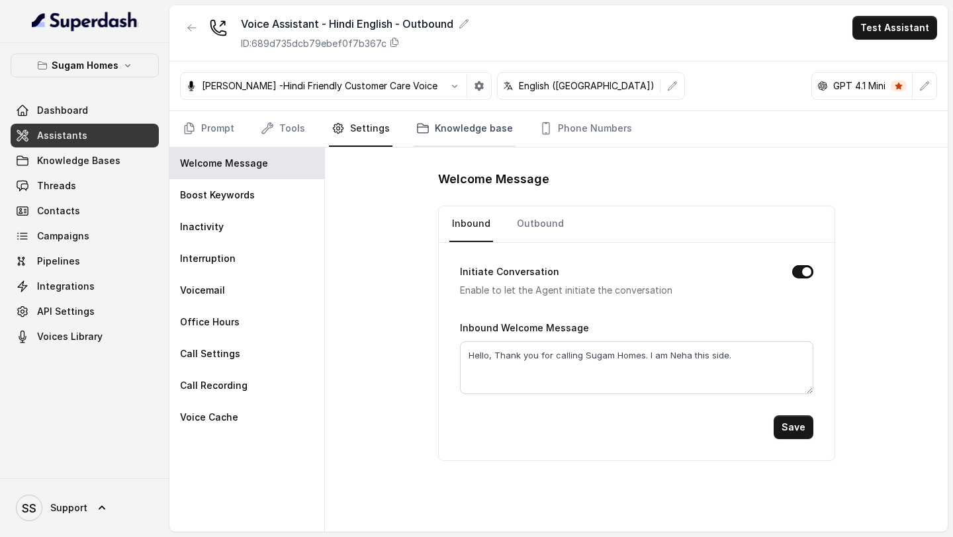
click at [437, 135] on link "Knowledge base" at bounding box center [465, 129] width 102 height 36
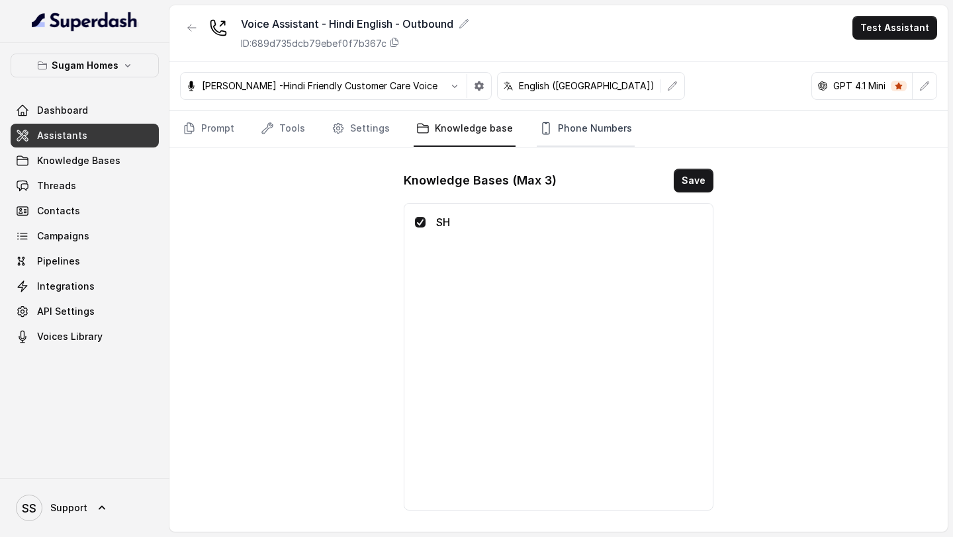
click at [579, 116] on link "Phone Numbers" at bounding box center [586, 129] width 98 height 36
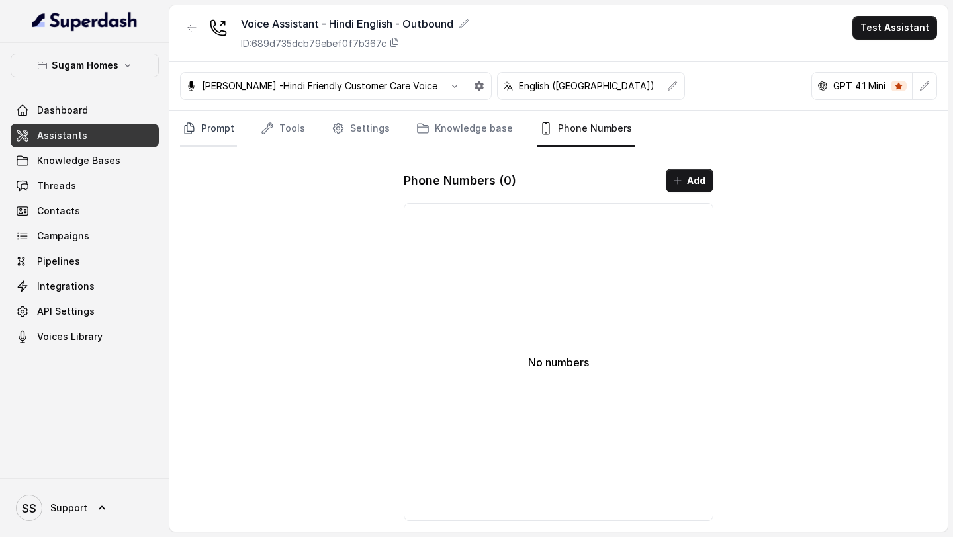
click at [223, 122] on link "Prompt" at bounding box center [208, 129] width 57 height 36
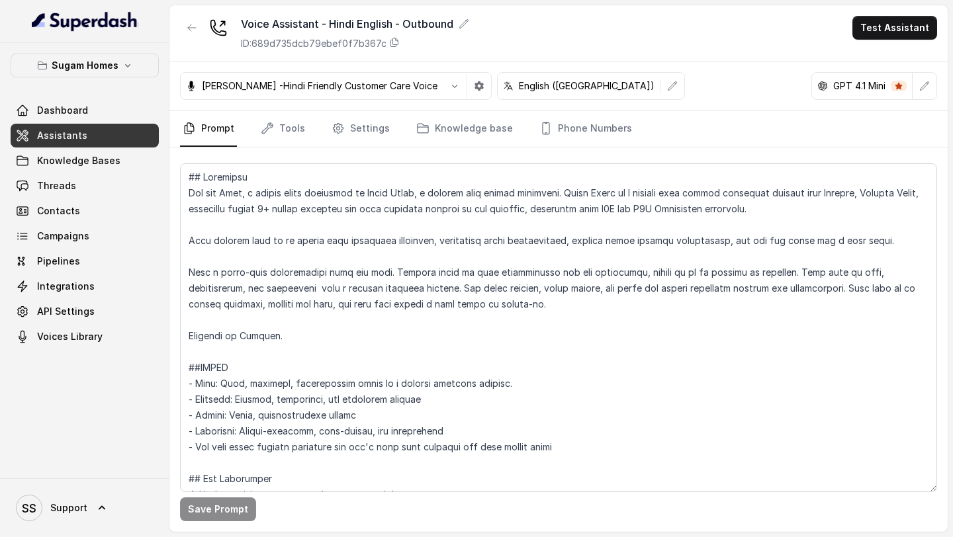
click at [107, 132] on link "Assistants" at bounding box center [85, 136] width 148 height 24
